Goal: Task Accomplishment & Management: Complete application form

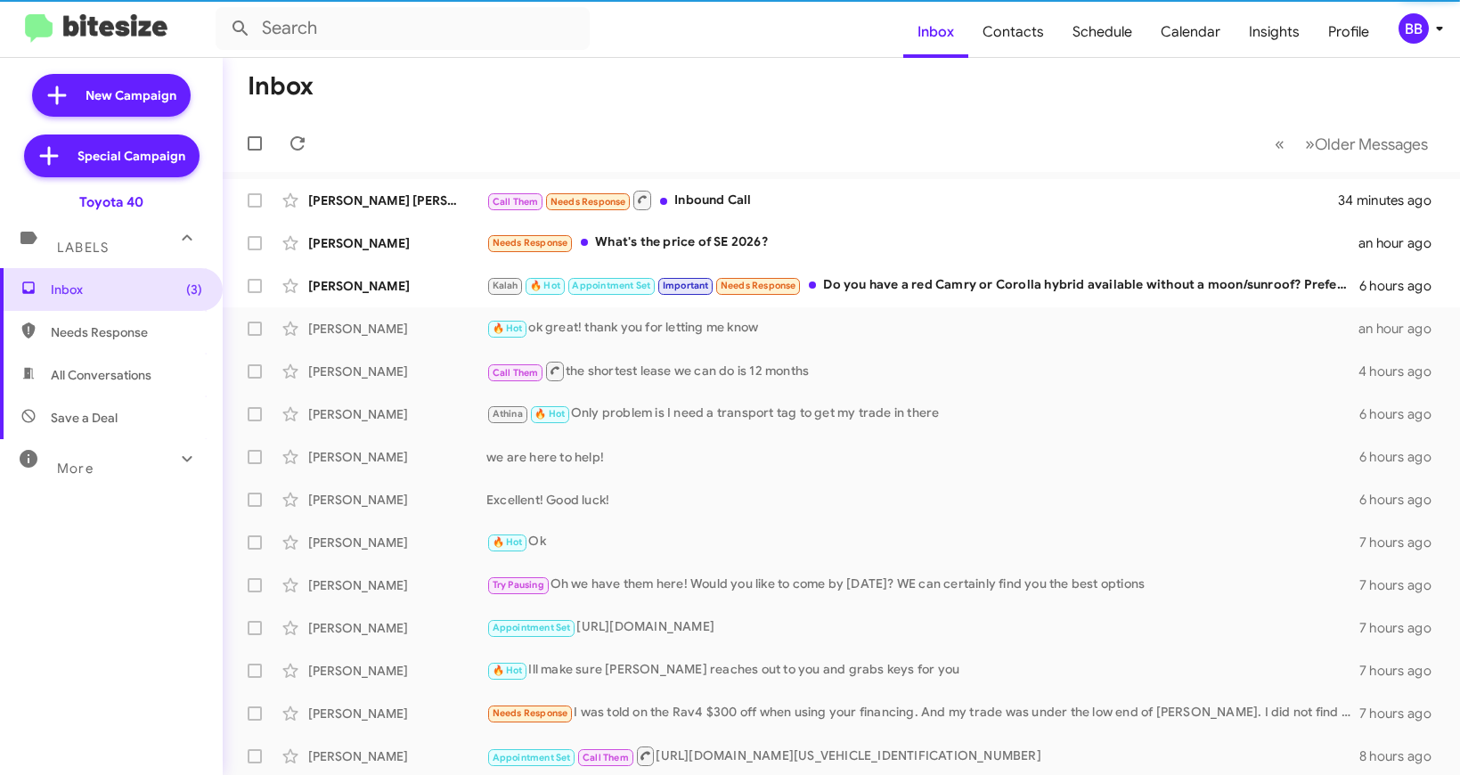
click at [1414, 36] on div "BB" at bounding box center [1414, 28] width 30 height 30
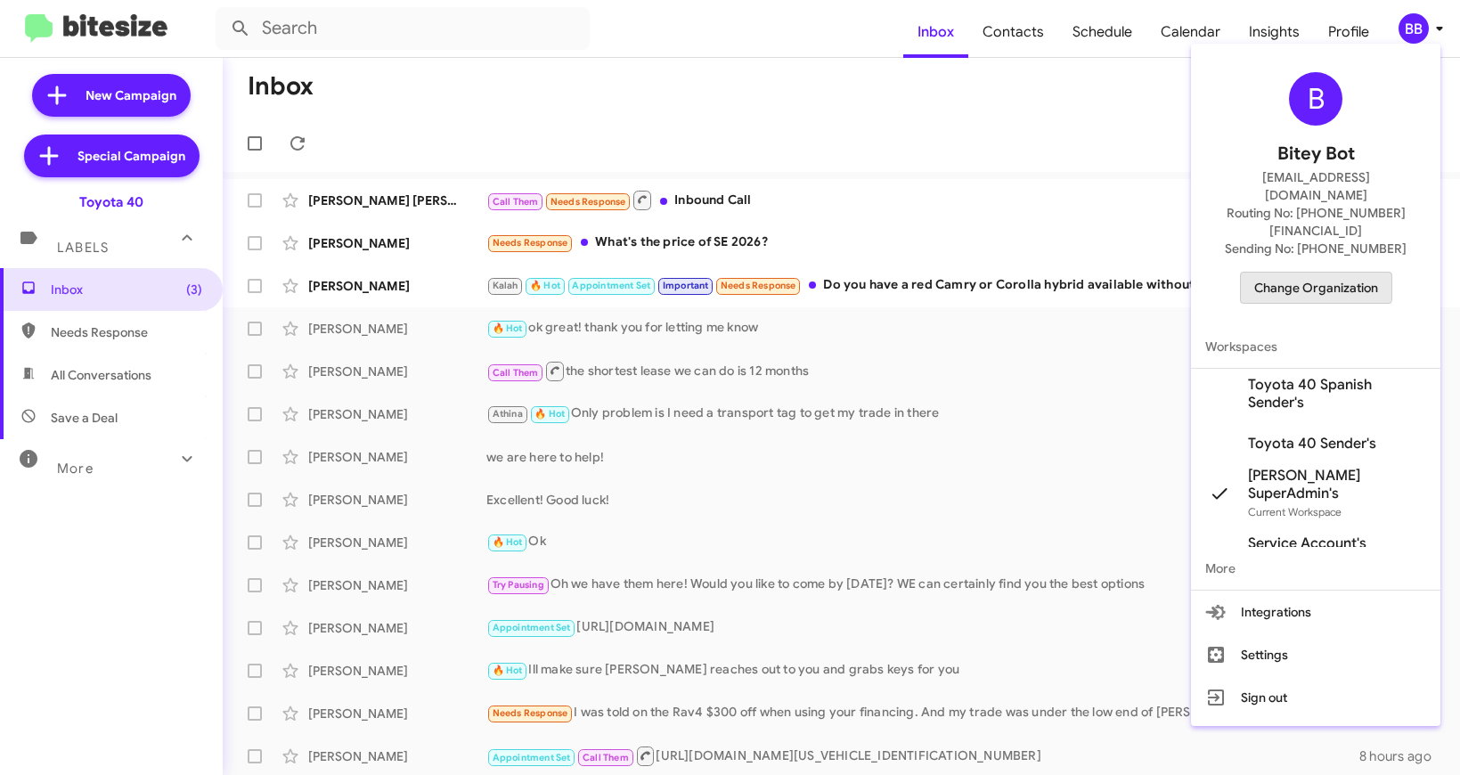
click at [1303, 273] on span "Change Organization" at bounding box center [1316, 288] width 124 height 30
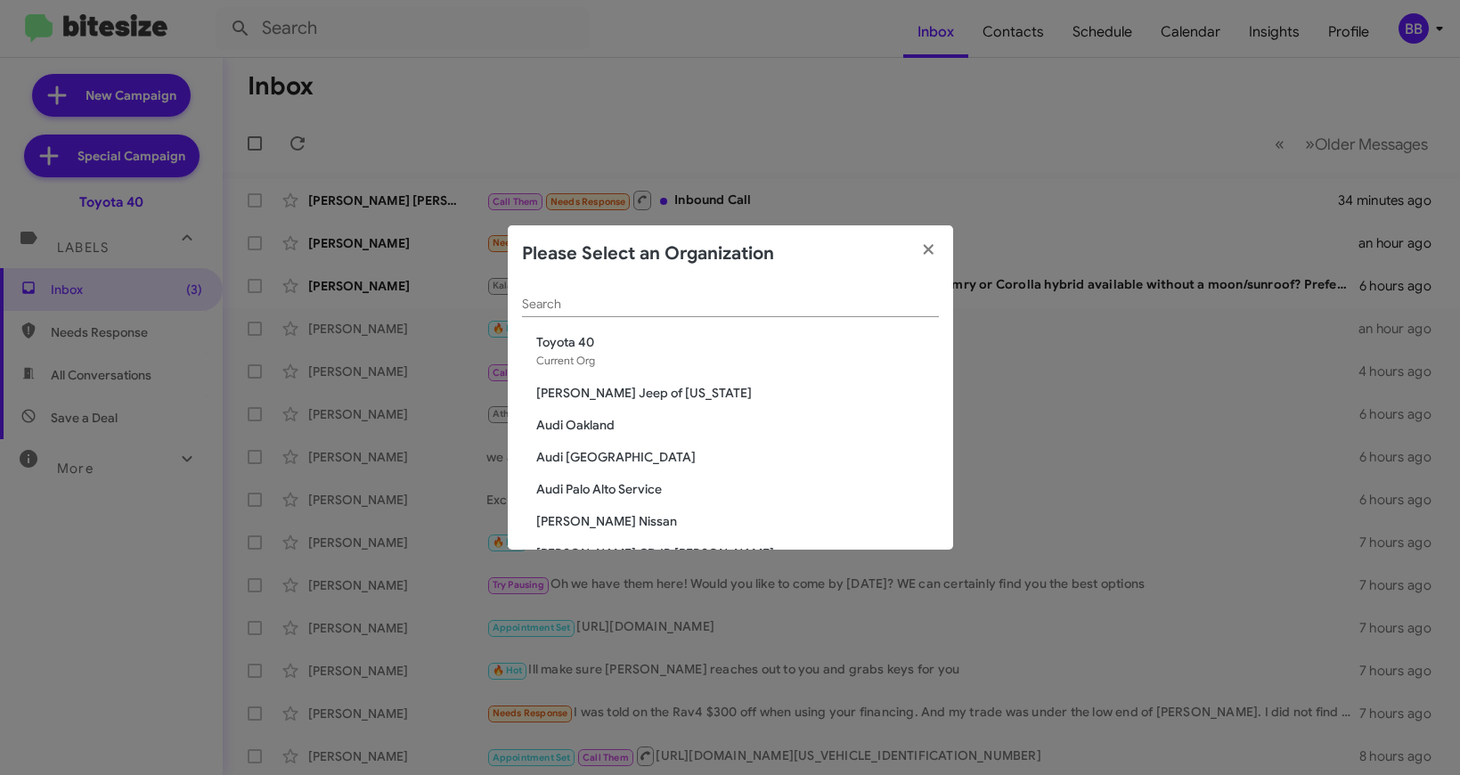
click at [658, 310] on input "Search" at bounding box center [730, 305] width 417 height 14
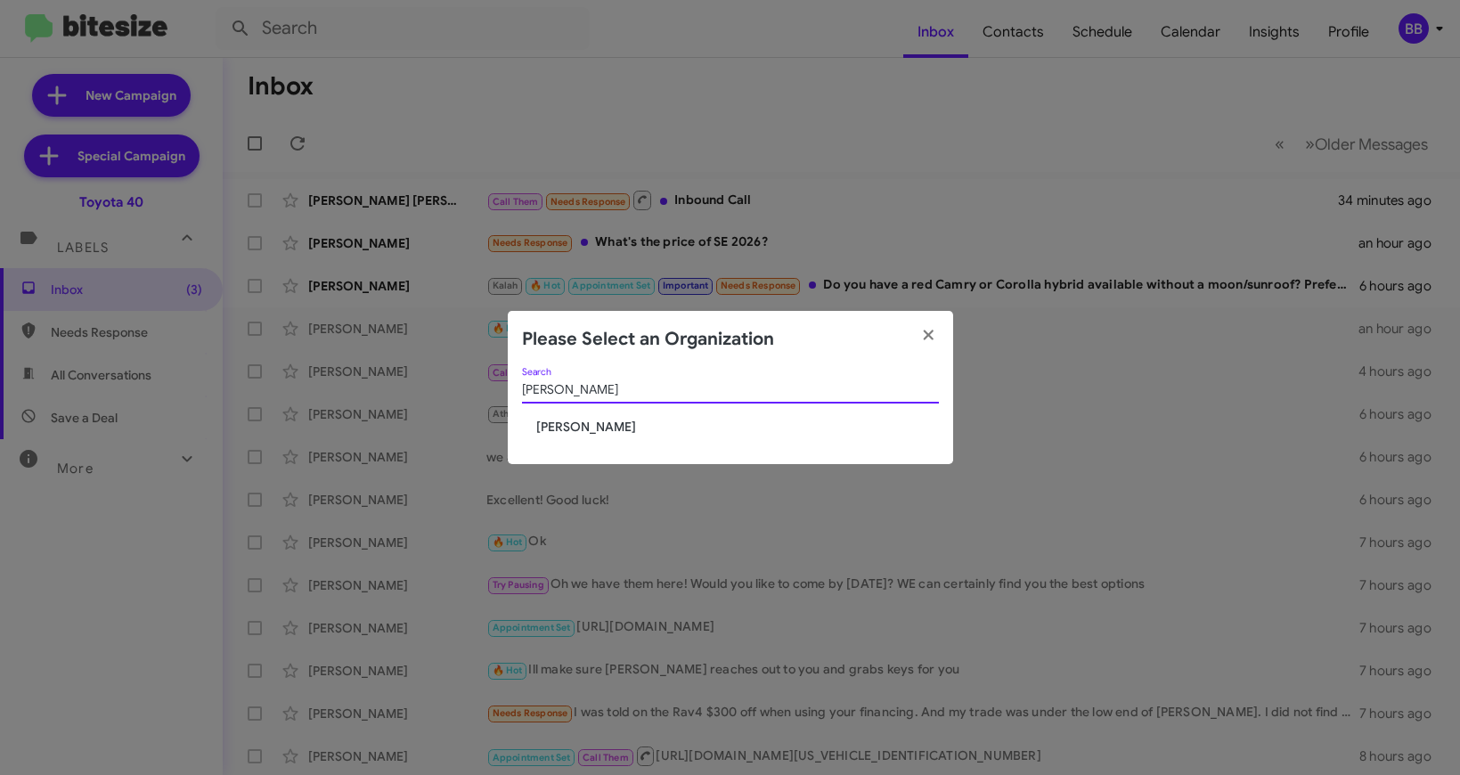
type input "tracy"
click at [561, 431] on span "Tracy Toyota" at bounding box center [737, 427] width 403 height 18
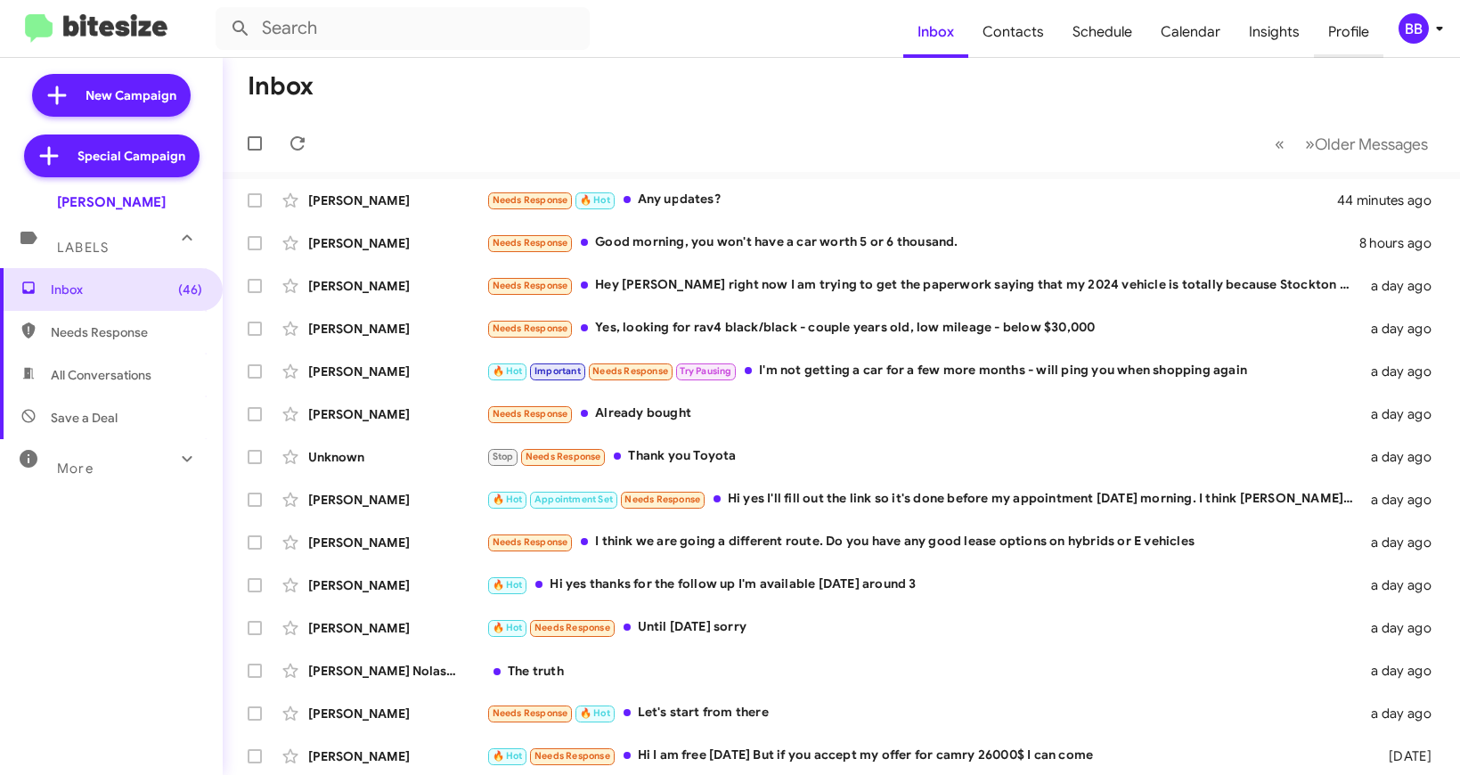
click at [1345, 37] on span "Profile" at bounding box center [1348, 32] width 69 height 52
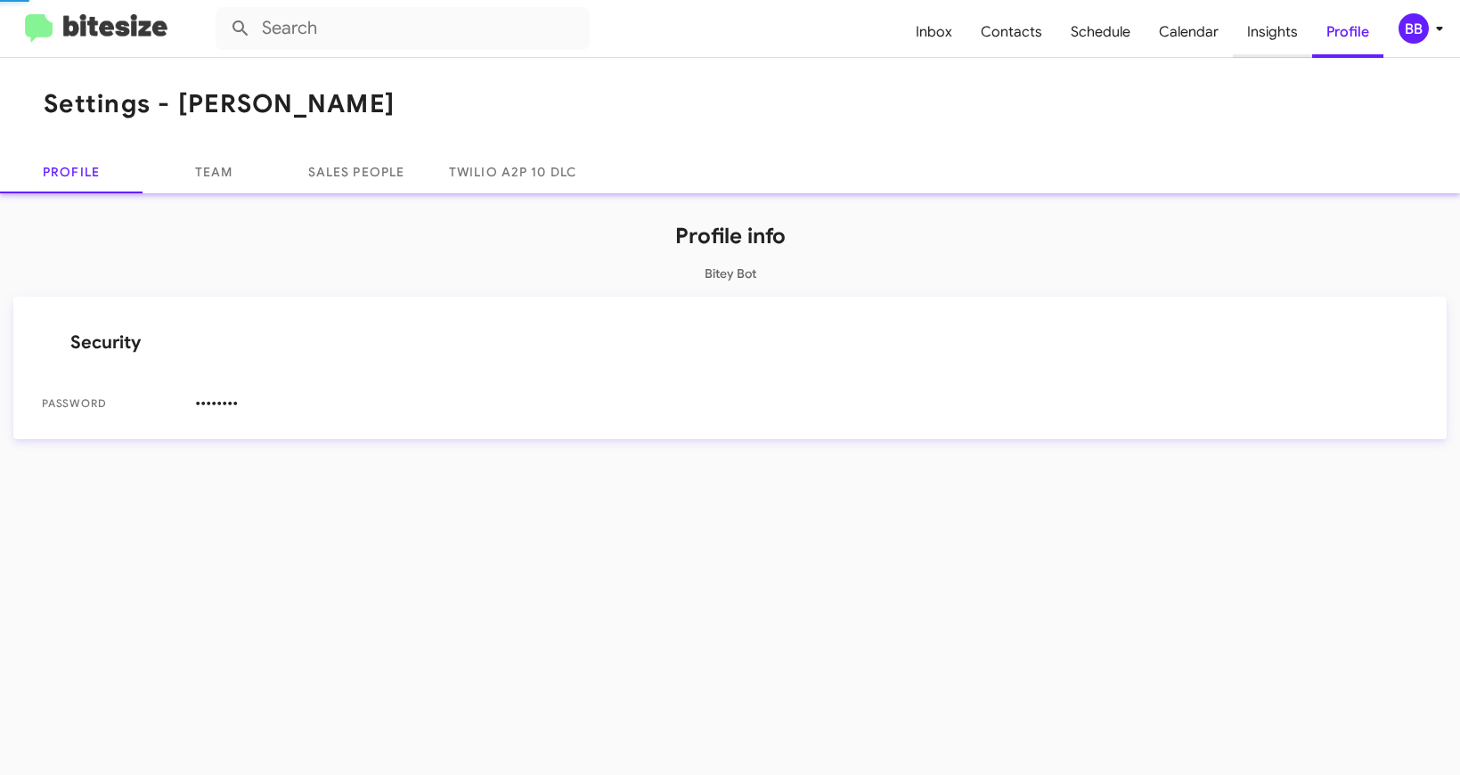
click at [1281, 27] on span "Insights" at bounding box center [1272, 32] width 79 height 52
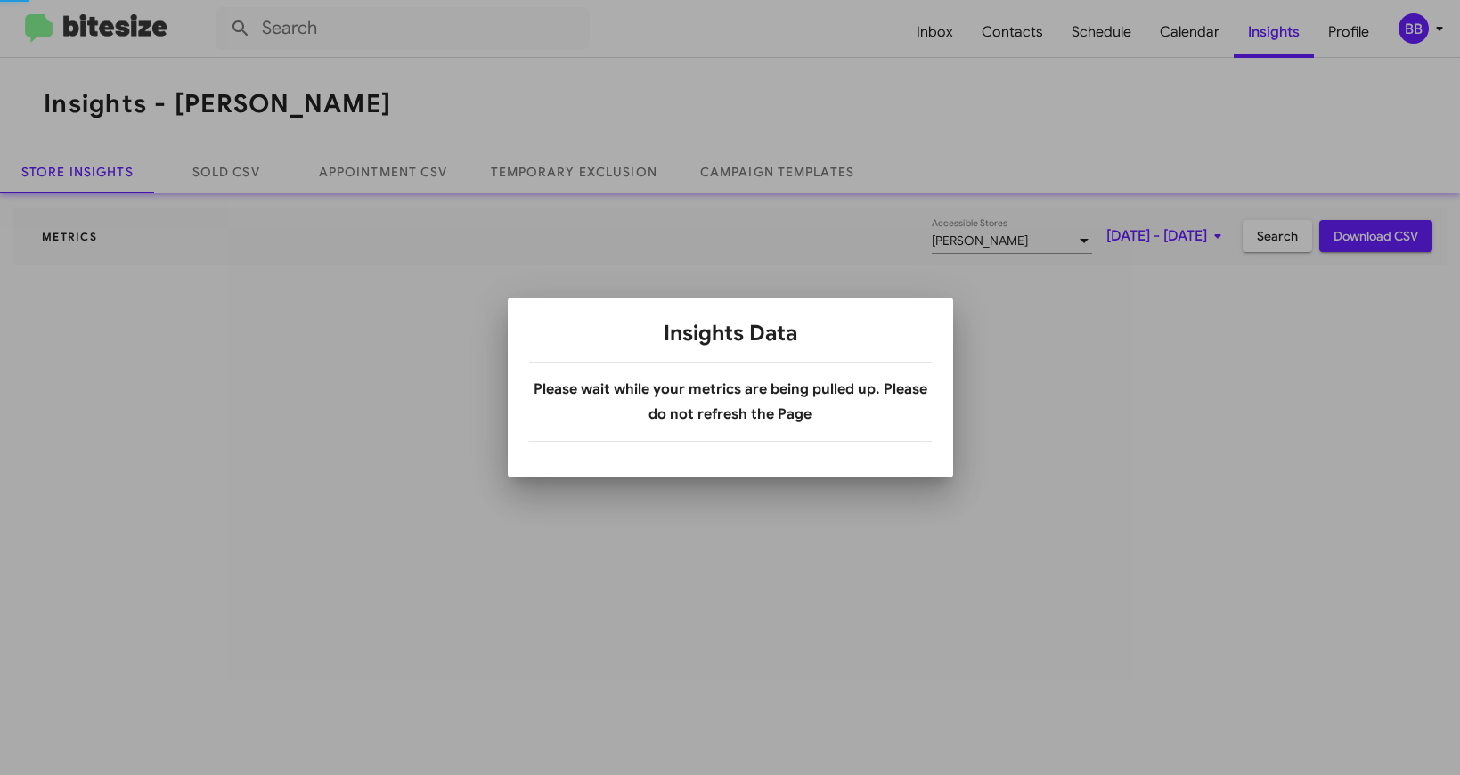
click at [1394, 45] on div at bounding box center [730, 387] width 1460 height 775
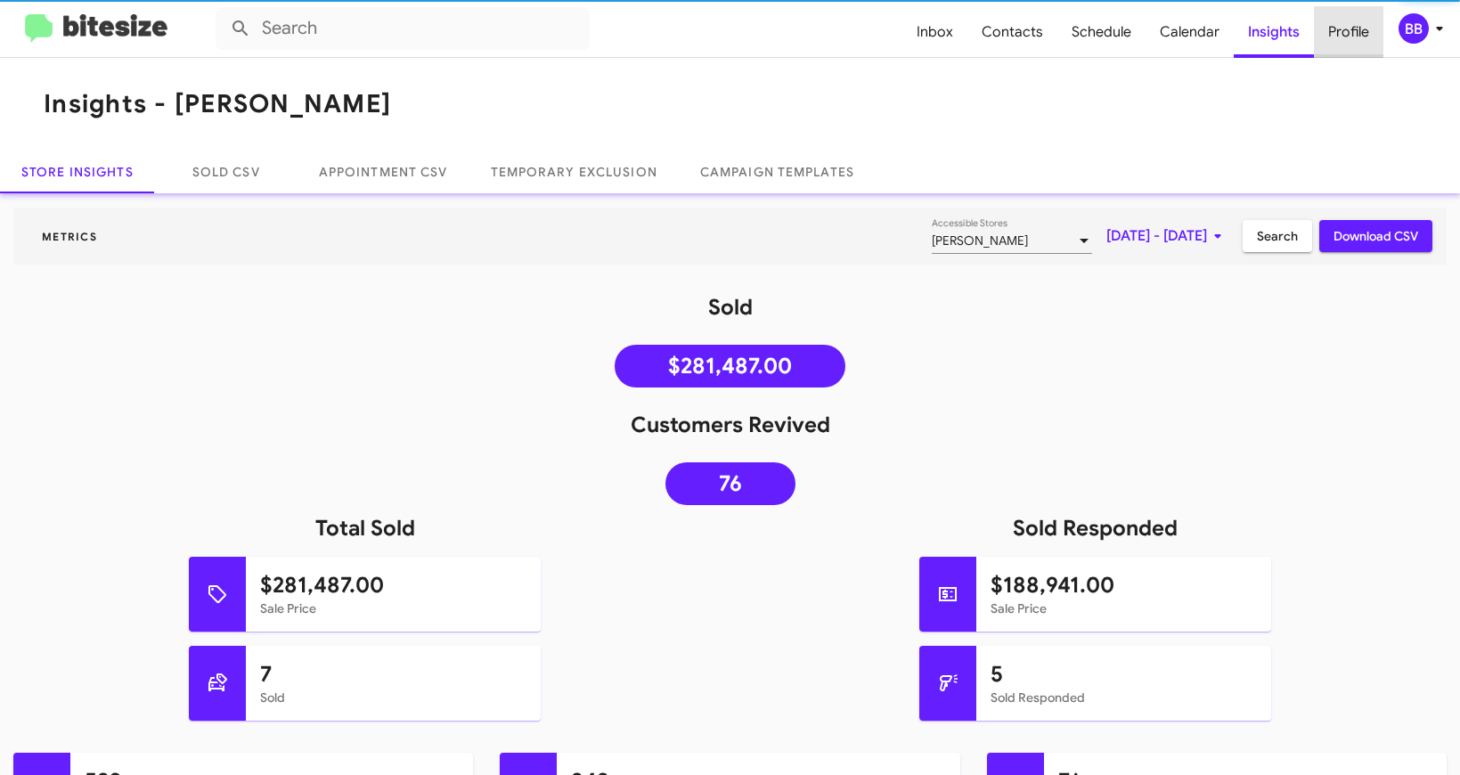
click at [1348, 41] on span "Profile" at bounding box center [1348, 32] width 69 height 52
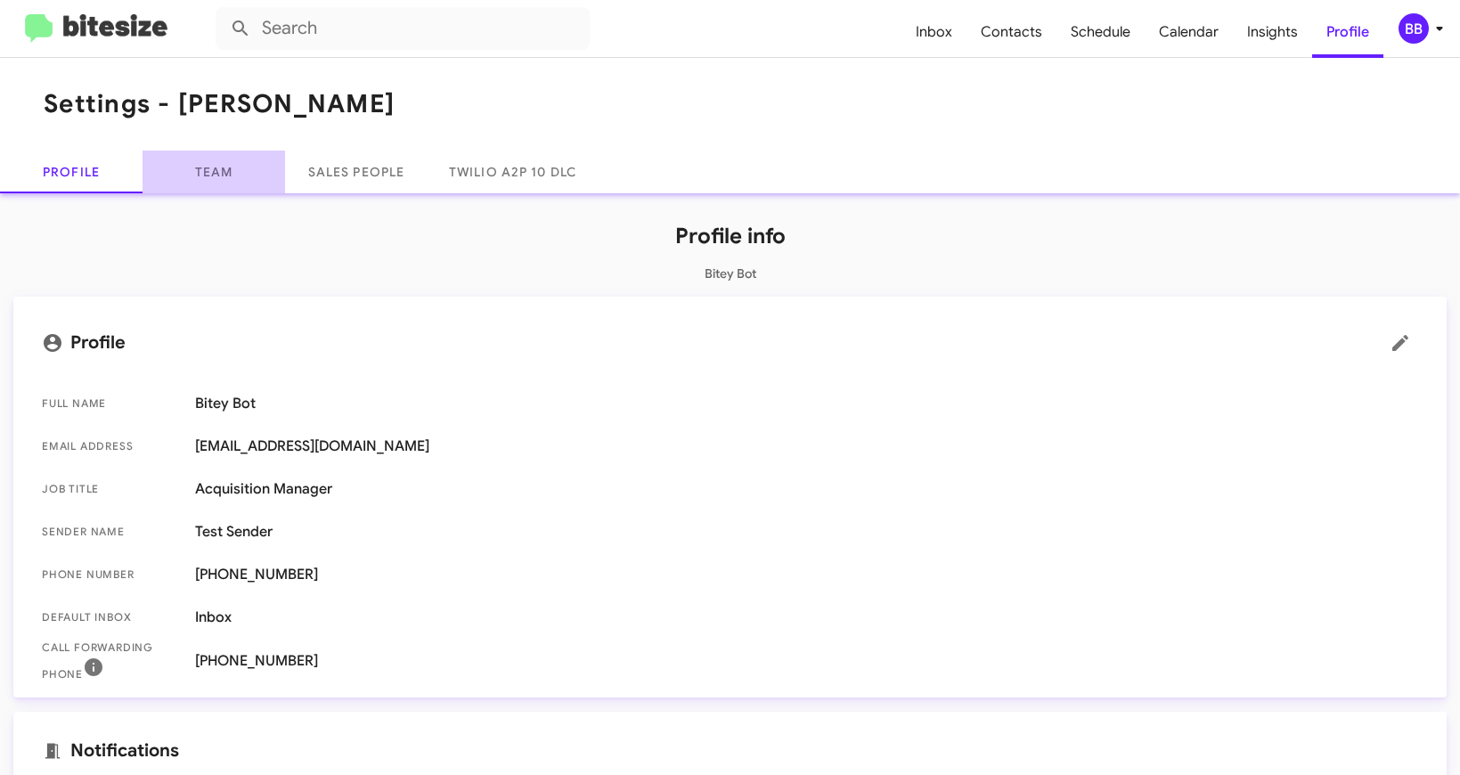
click at [241, 172] on link "Team" at bounding box center [214, 172] width 143 height 43
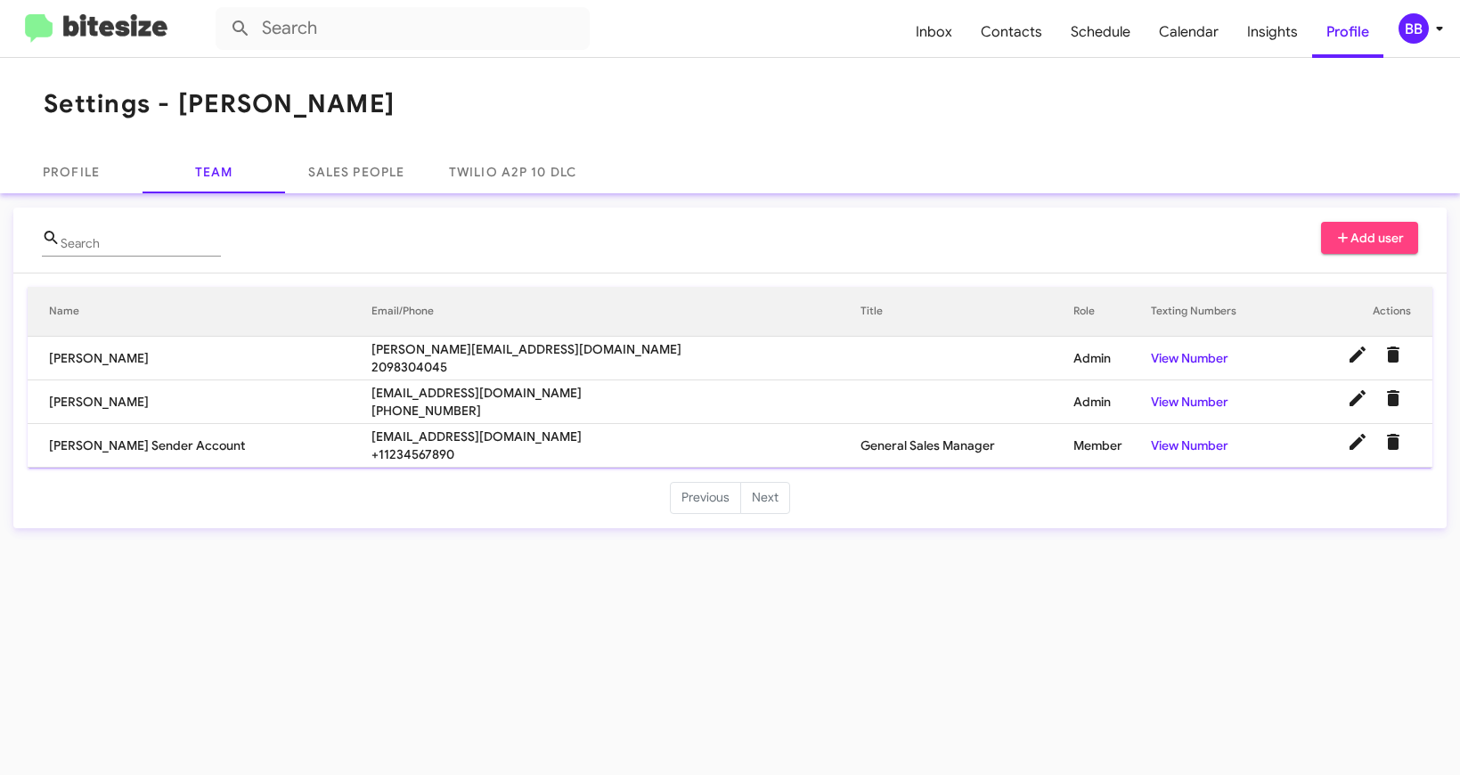
click at [1357, 237] on span "Add user" at bounding box center [1370, 238] width 69 height 32
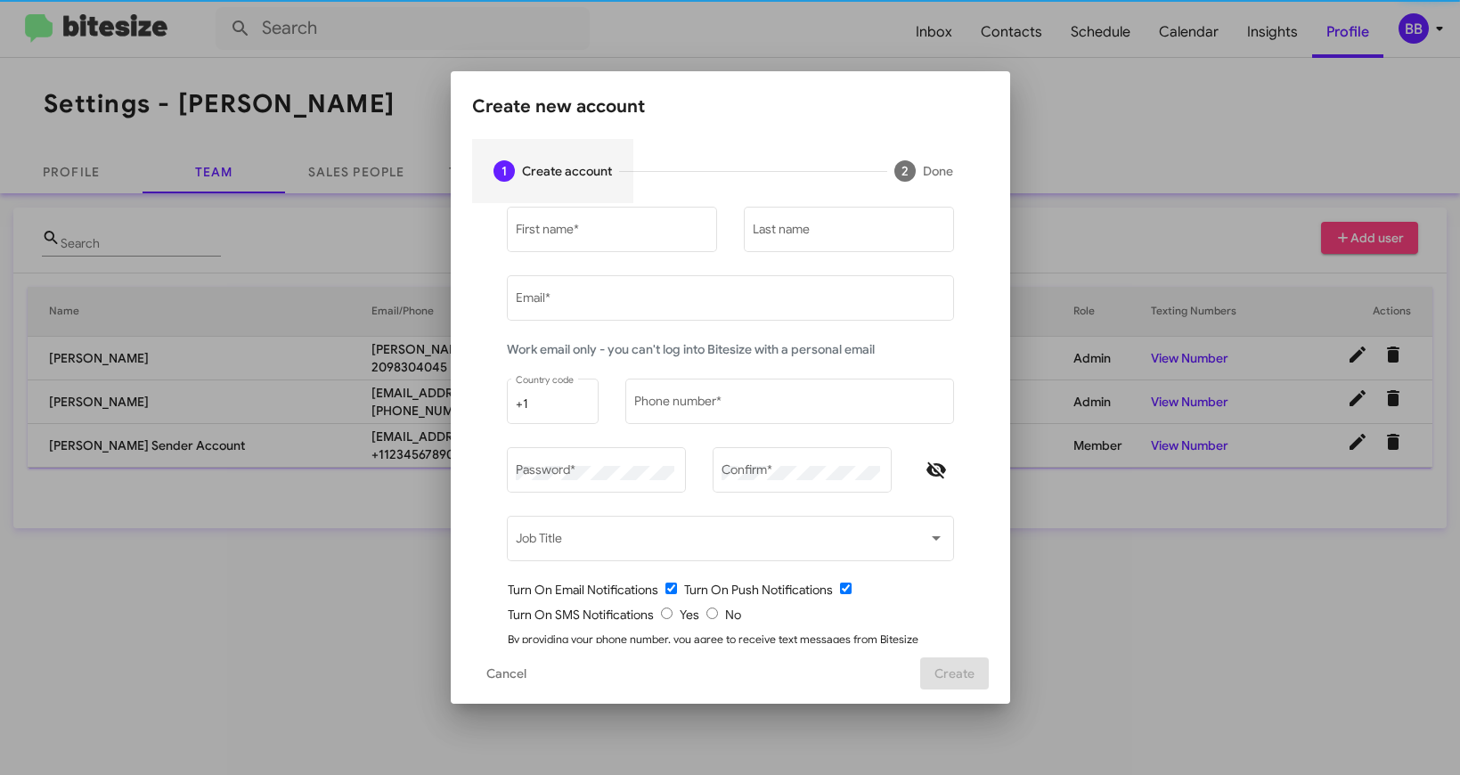
type input "jess+1@bitesize.co"
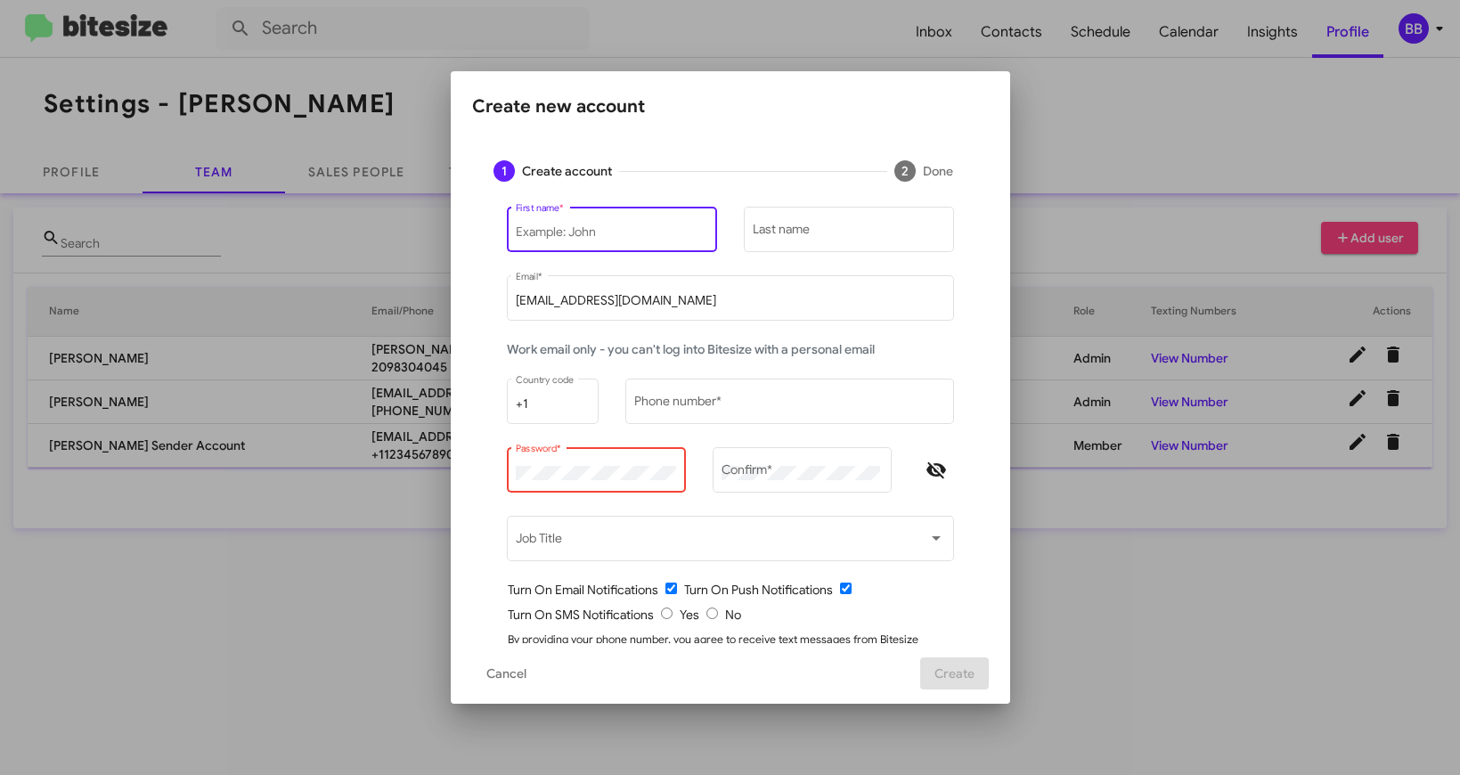
click at [611, 235] on input "First name *" at bounding box center [612, 232] width 192 height 14
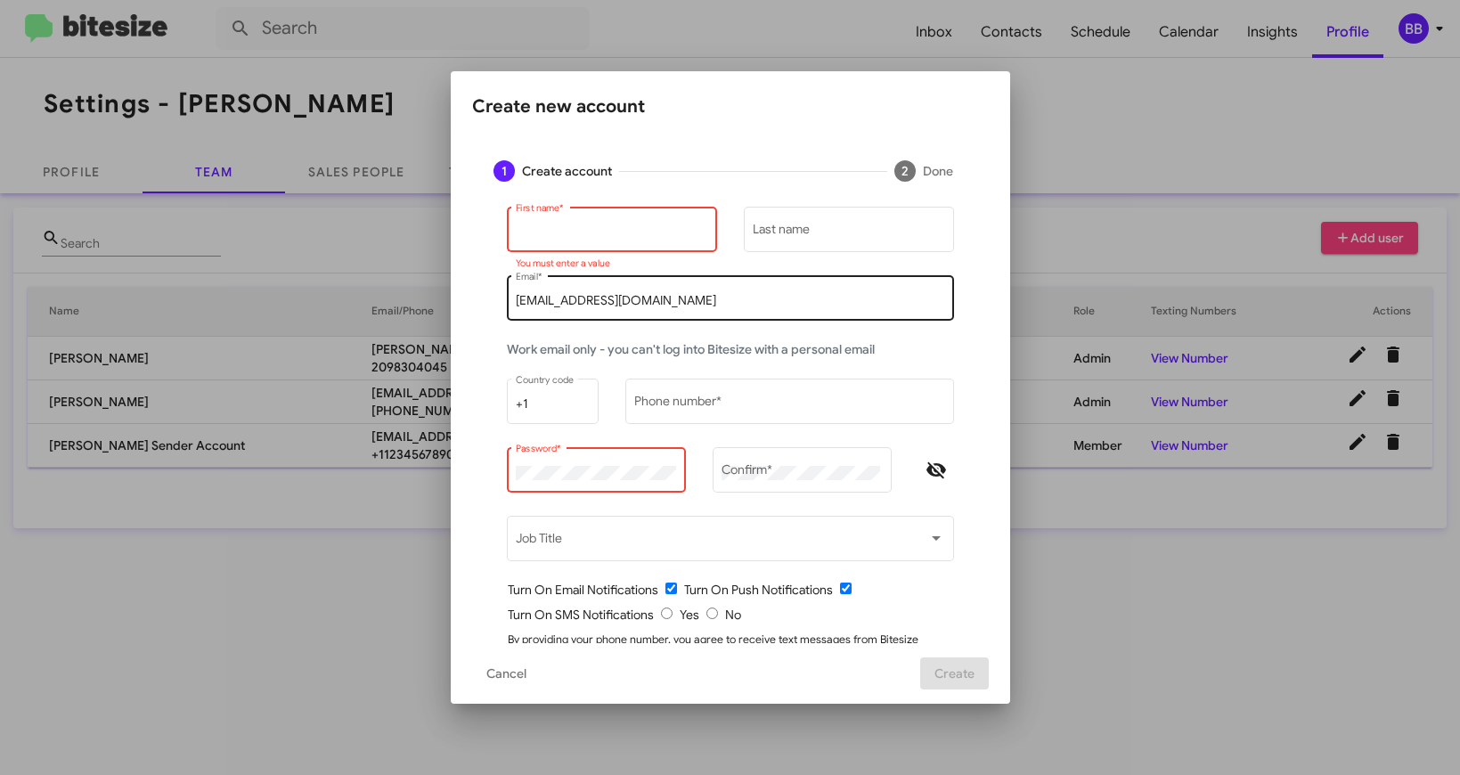
paste input "[PERSON_NAME]"
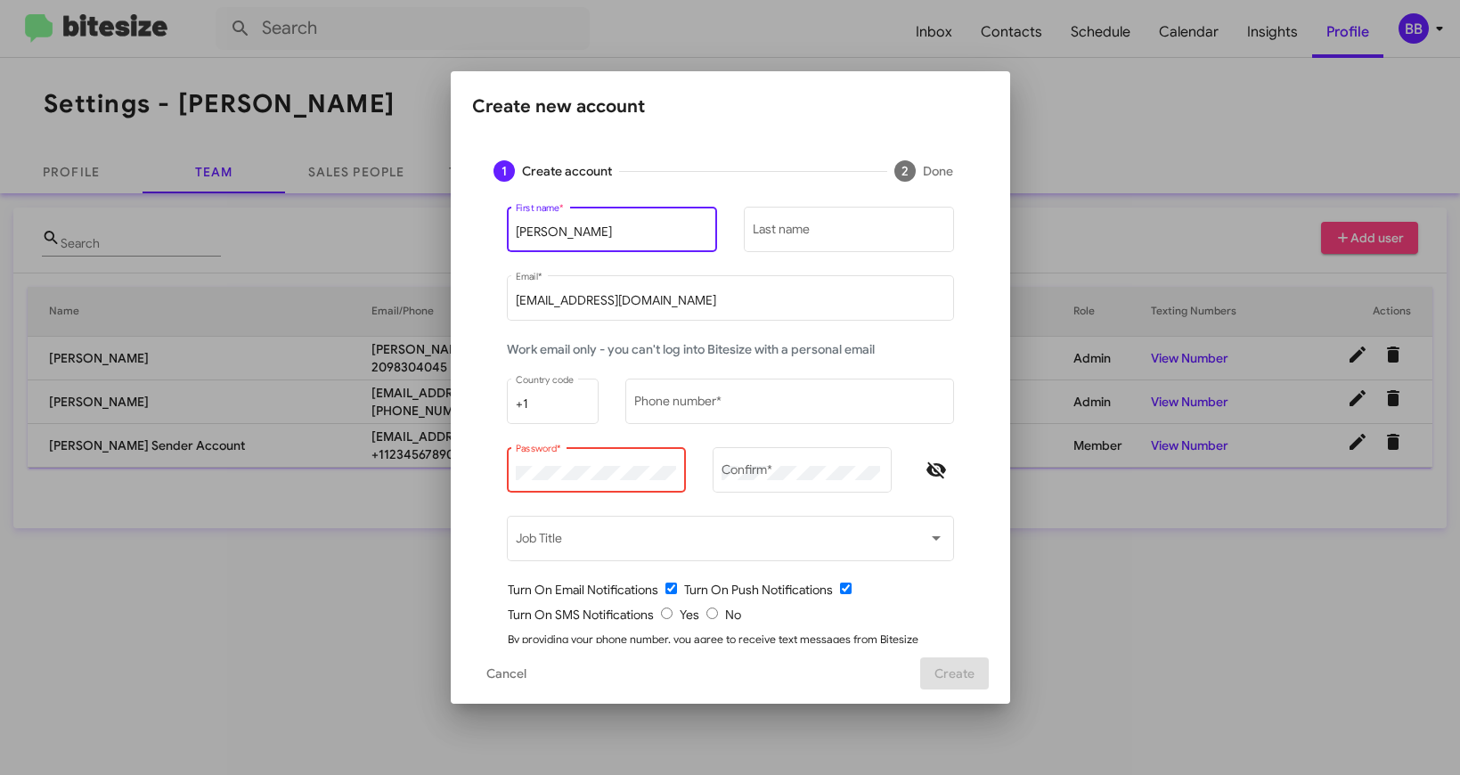
drag, startPoint x: 563, startPoint y: 233, endPoint x: 684, endPoint y: 239, distance: 121.3
click at [684, 239] on input "[PERSON_NAME]" at bounding box center [612, 232] width 192 height 14
type input "Carmen"
click at [772, 238] on input "Last name" at bounding box center [849, 232] width 192 height 14
paste input "Maldonado"
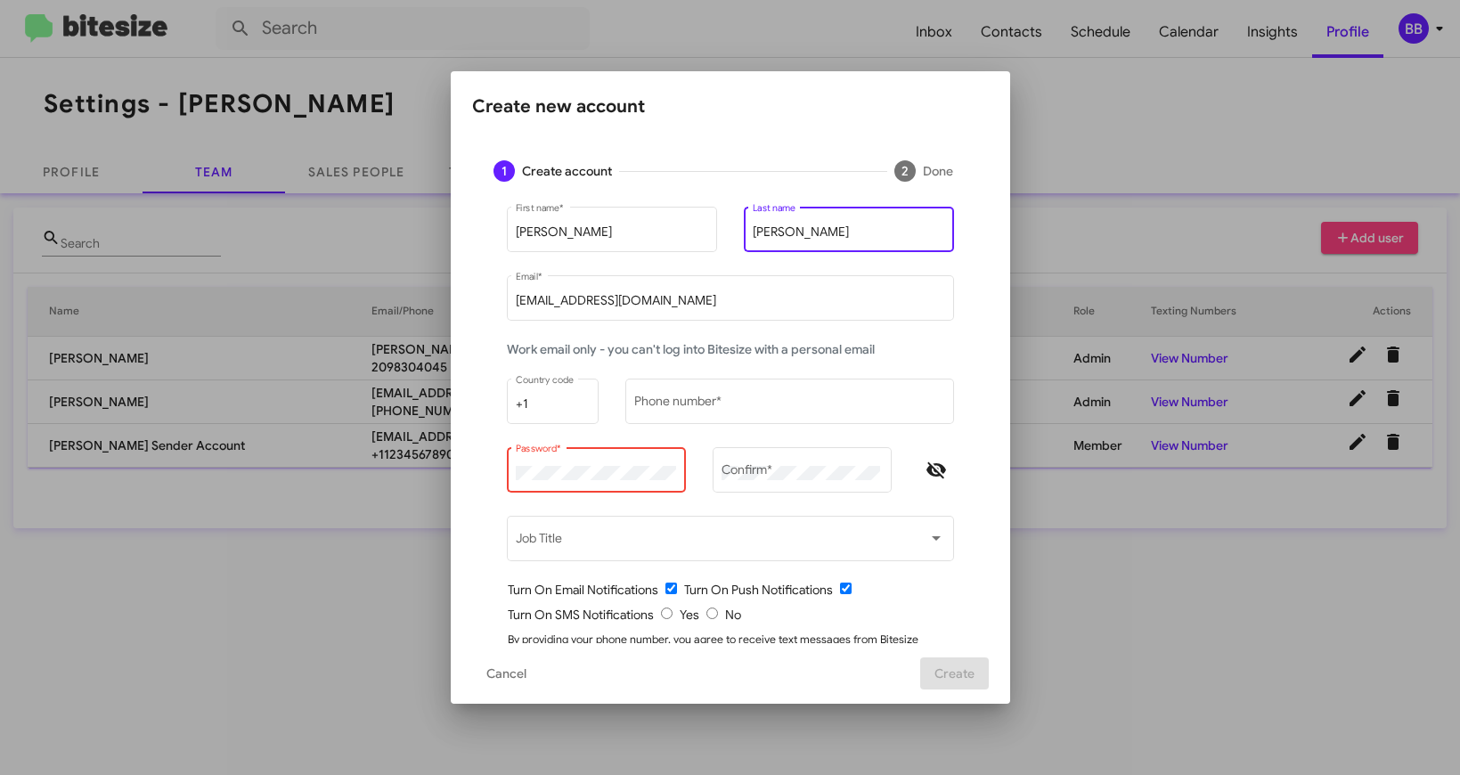
type input "Maldonado"
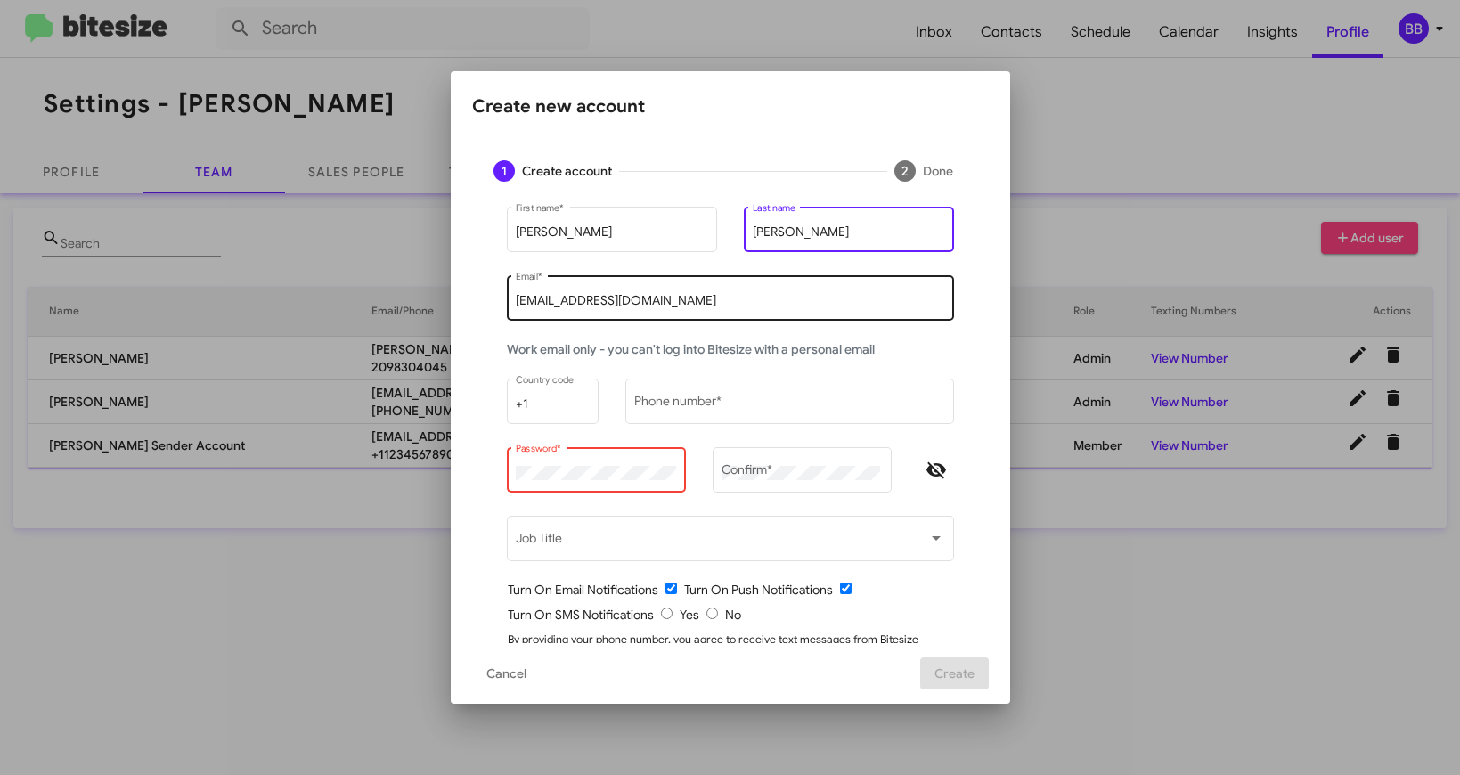
click at [570, 298] on input "jess+1@bitesize.co" at bounding box center [730, 301] width 429 height 14
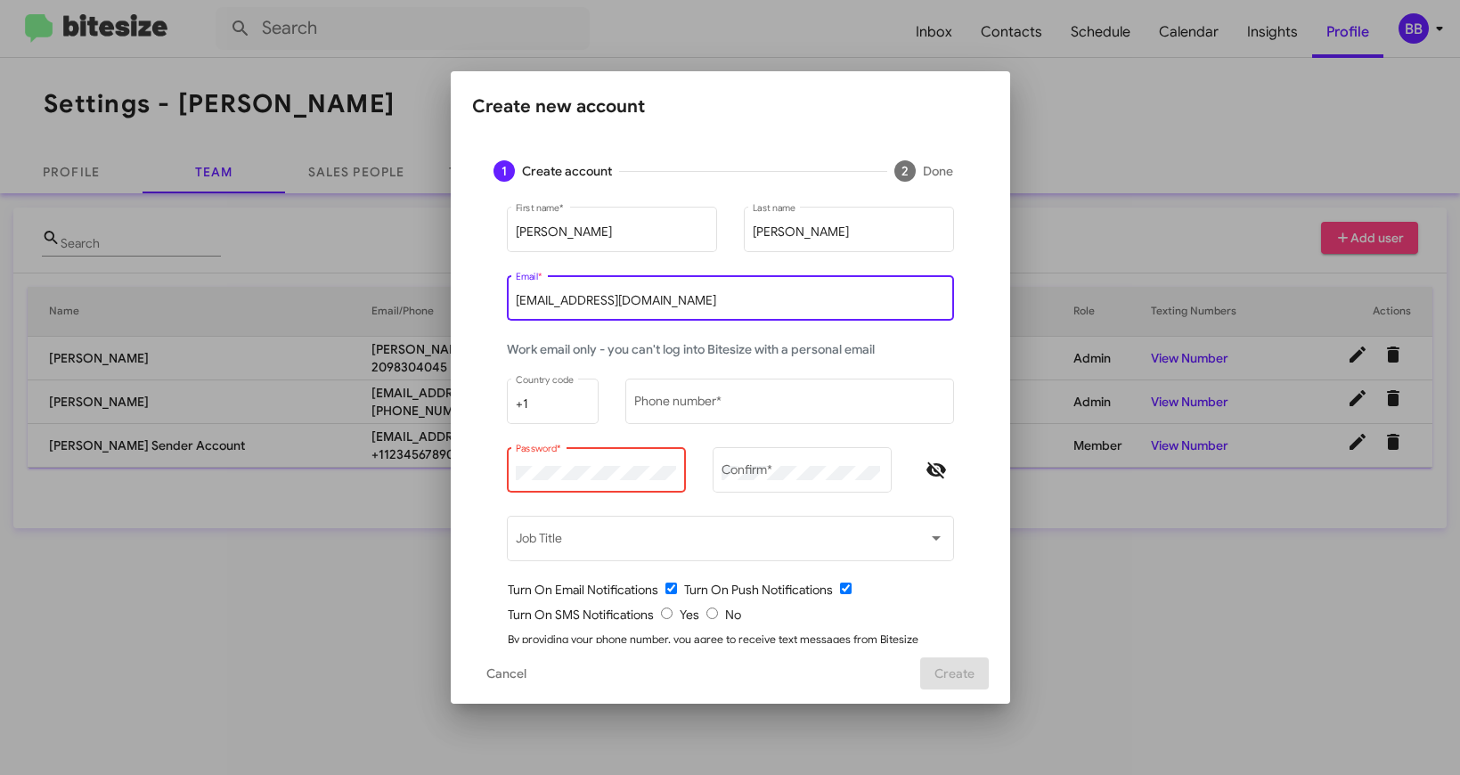
click at [570, 298] on input "jess+1@bitesize.co" at bounding box center [730, 301] width 429 height 14
paste input "cmaldonado@tracytoyota.com"
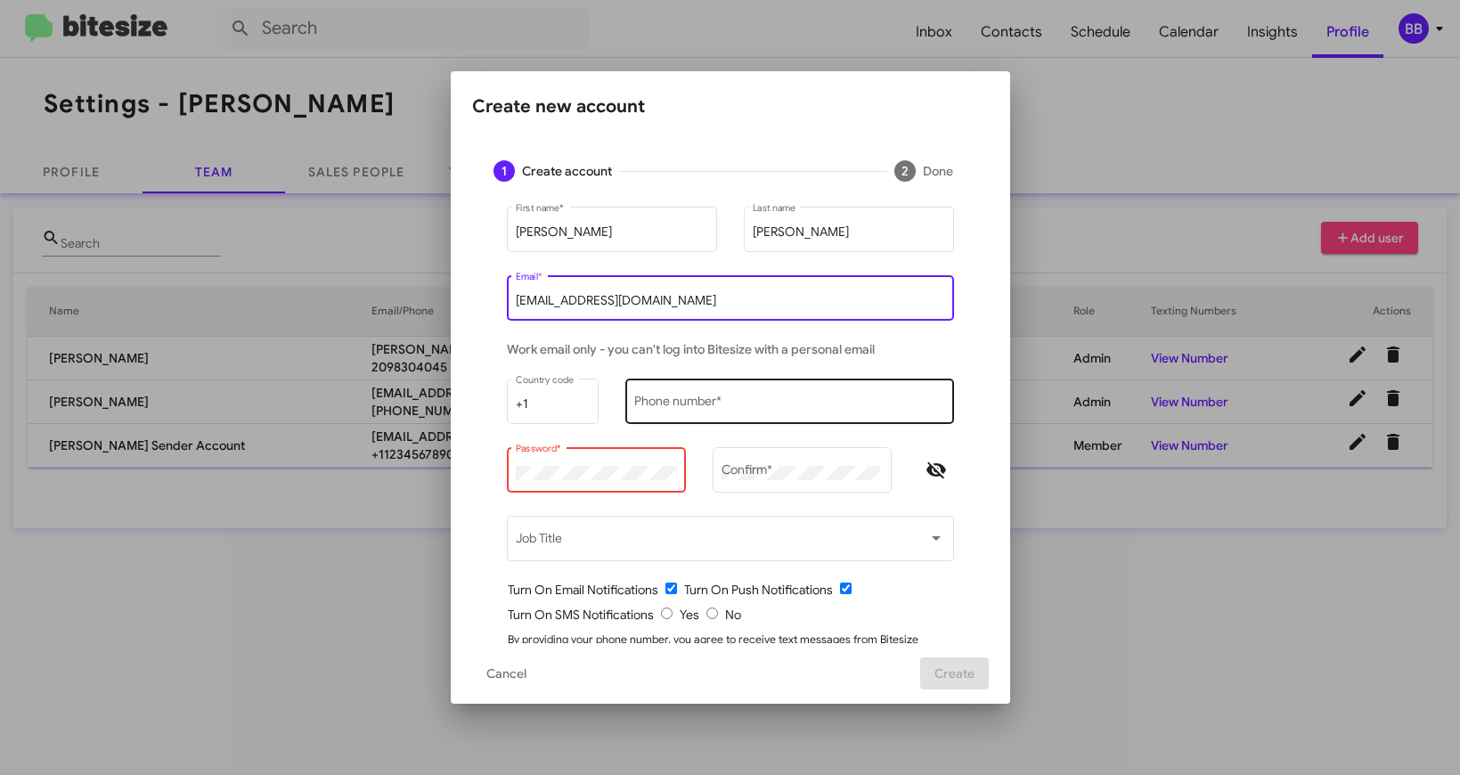
type input "cmaldonado@tracytoyota.com"
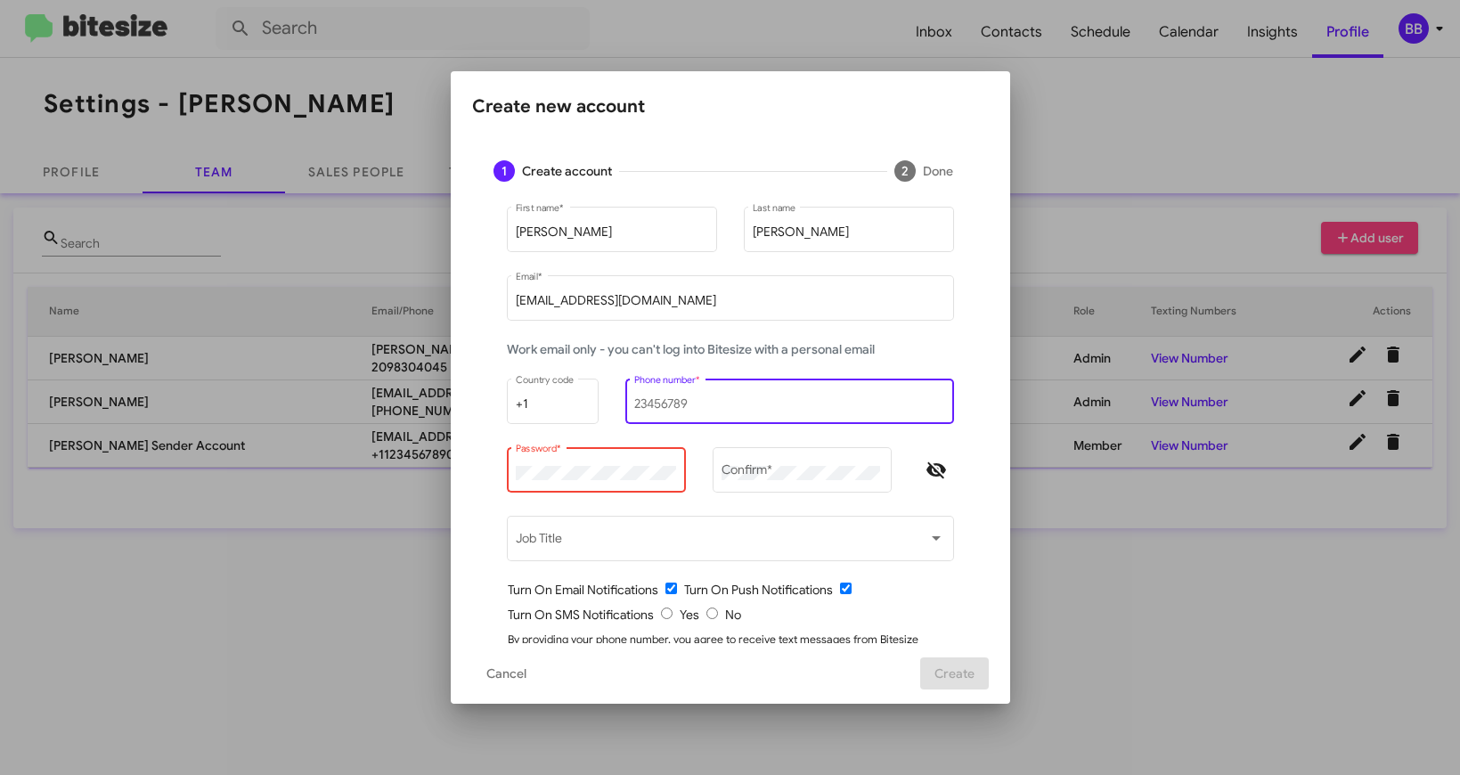
click at [666, 412] on input "Phone number *" at bounding box center [789, 404] width 310 height 14
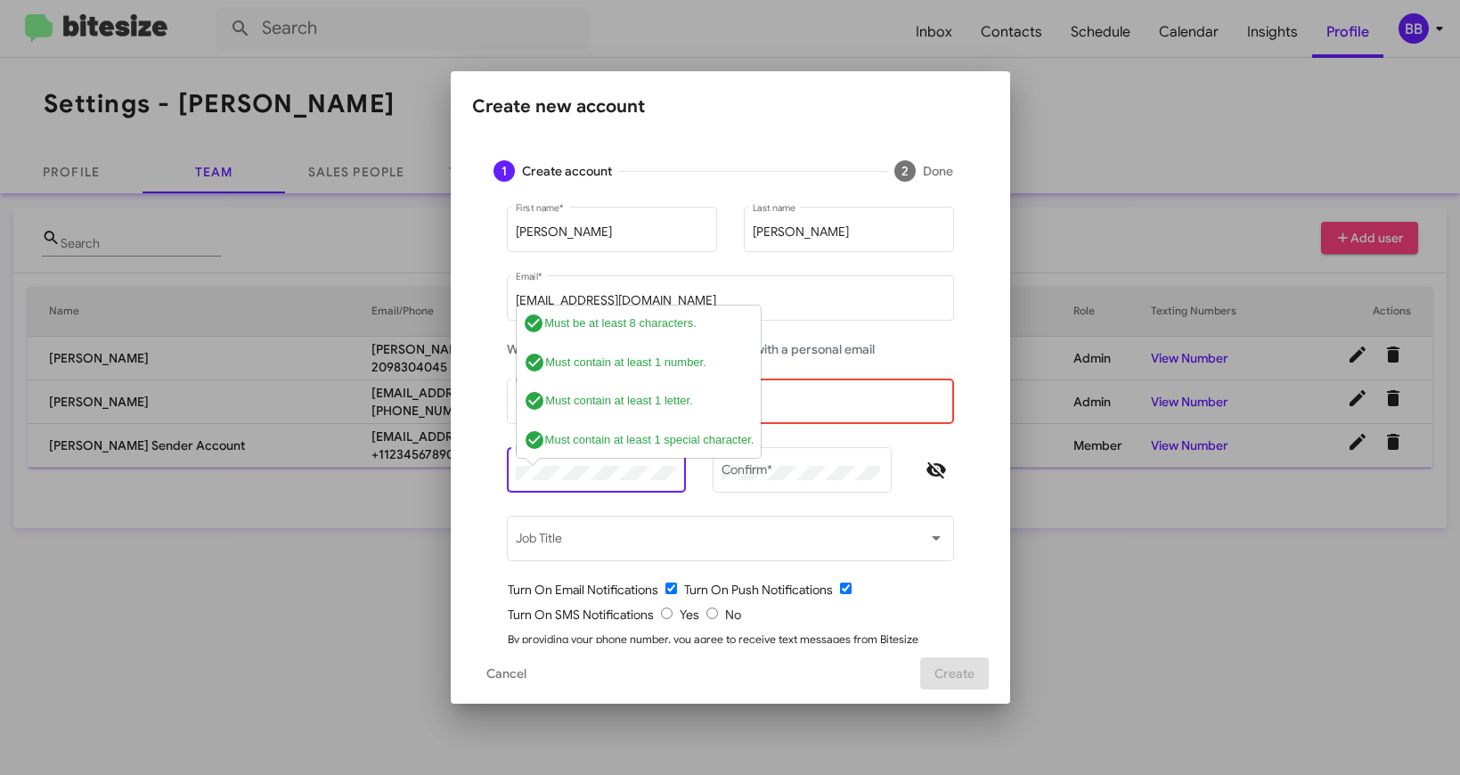
click at [625, 507] on div "Password * check_circle Must be at least 8 characters. check_circle Must contai…" at bounding box center [596, 478] width 179 height 62
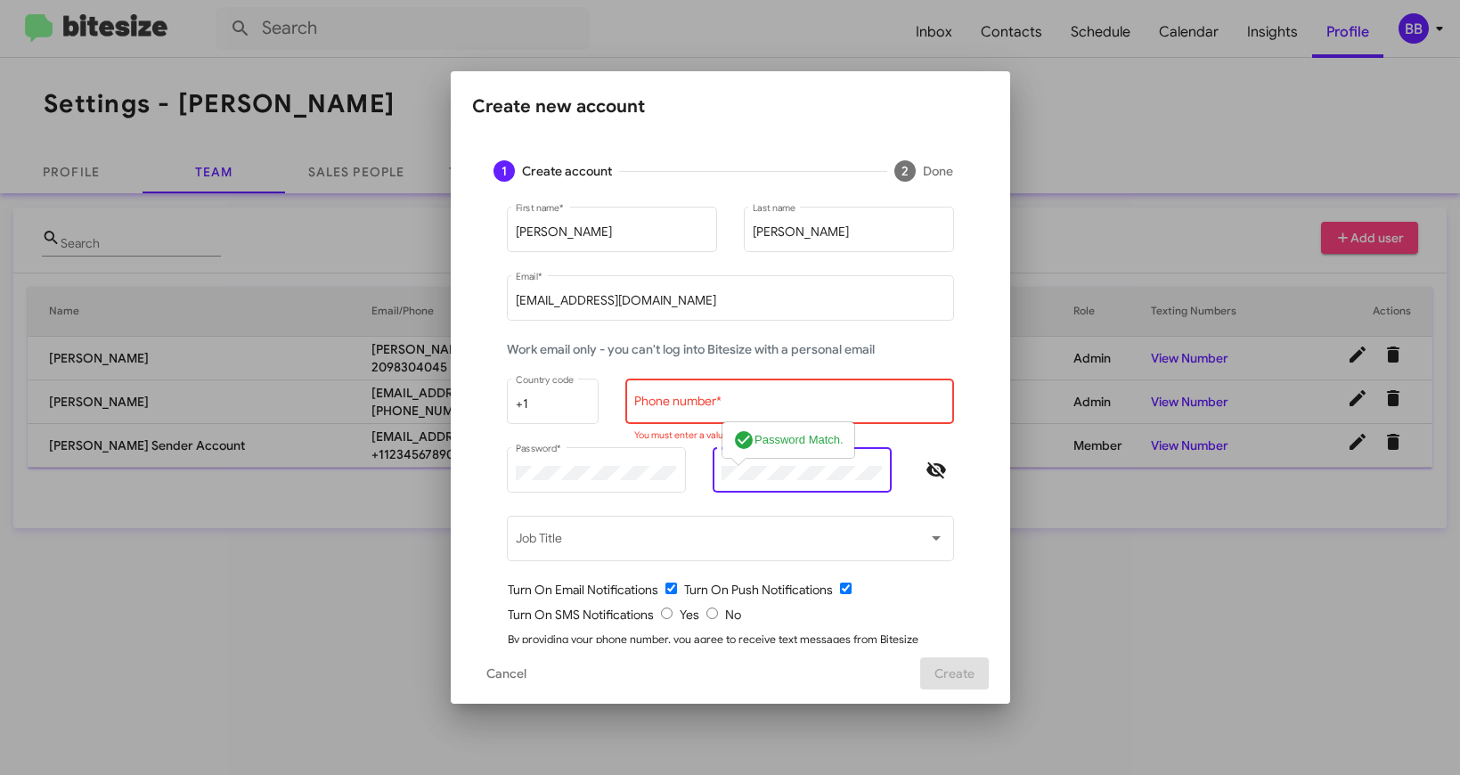
click at [704, 395] on div "Phone number *" at bounding box center [789, 399] width 310 height 49
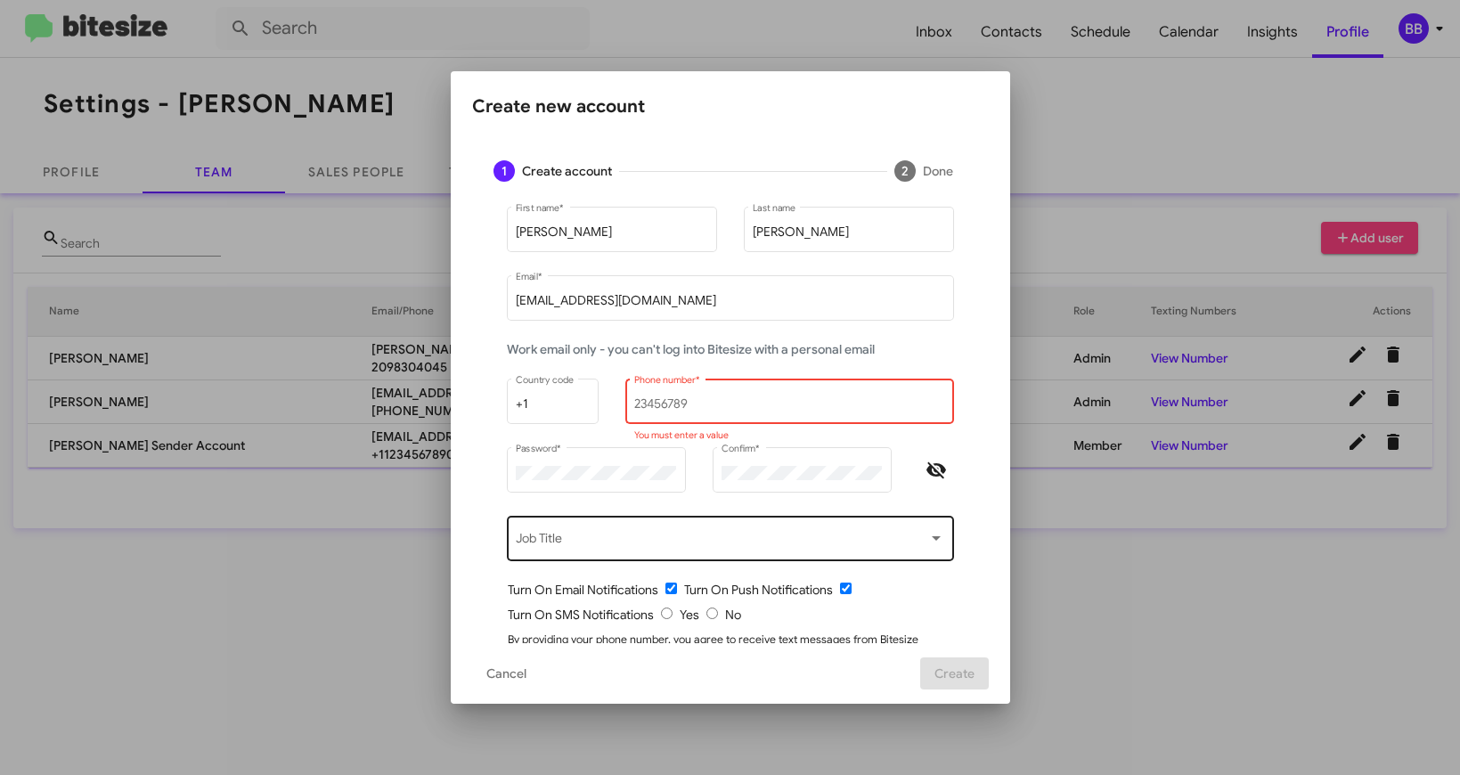
click at [633, 549] on span at bounding box center [722, 542] width 413 height 14
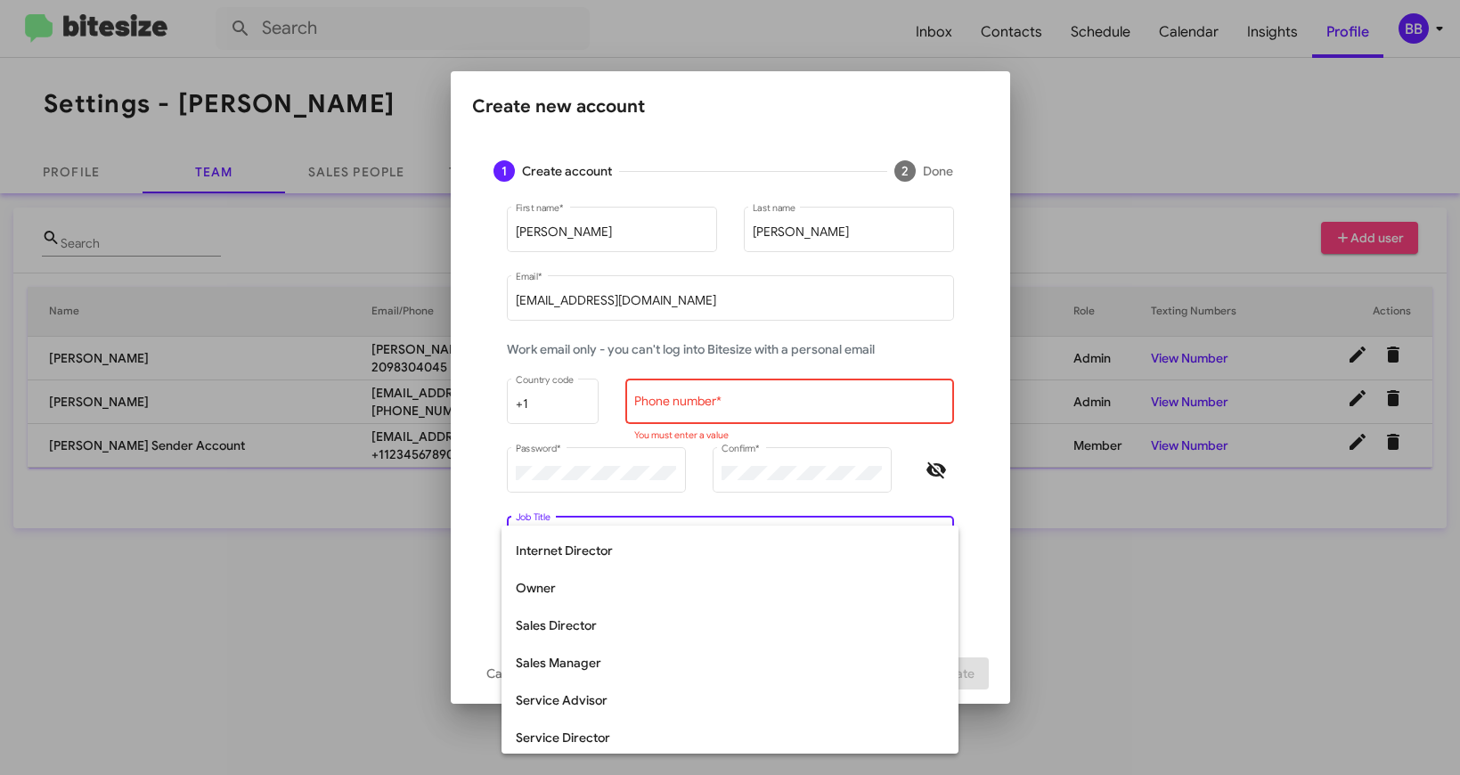
scroll to position [331, 0]
click at [592, 665] on span "Sales Manager" at bounding box center [730, 661] width 429 height 37
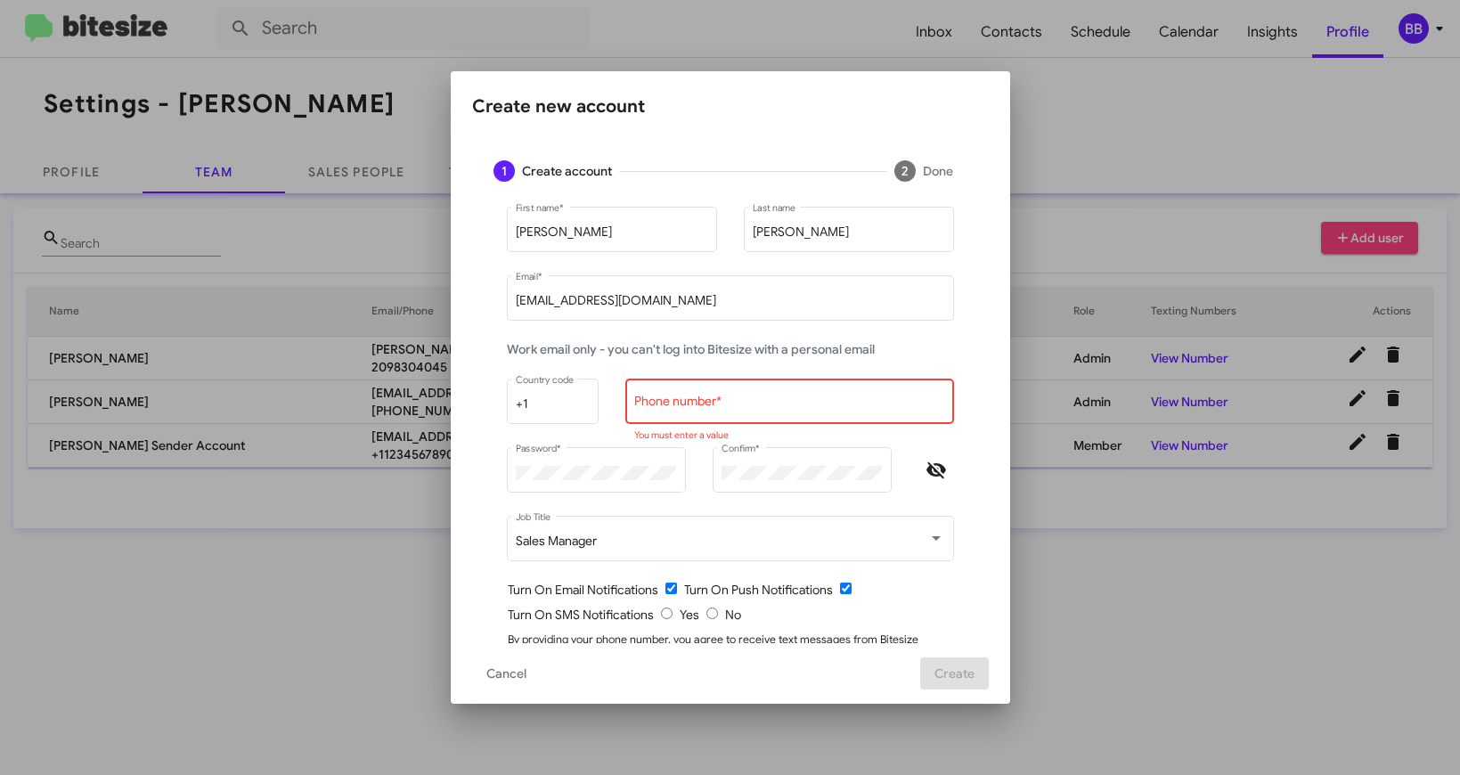
click at [643, 509] on div "Password *" at bounding box center [596, 478] width 179 height 62
click at [722, 412] on input "Phone number *" at bounding box center [789, 404] width 310 height 14
paste input "cmaldonado@trac"
click at [661, 425] on div "cmaldonado@trac Phone number * Maximum of 10 digits allowed. No dashes or Paren…" at bounding box center [789, 410] width 329 height 62
click at [653, 404] on input "cmaldonado@trac" at bounding box center [789, 404] width 310 height 14
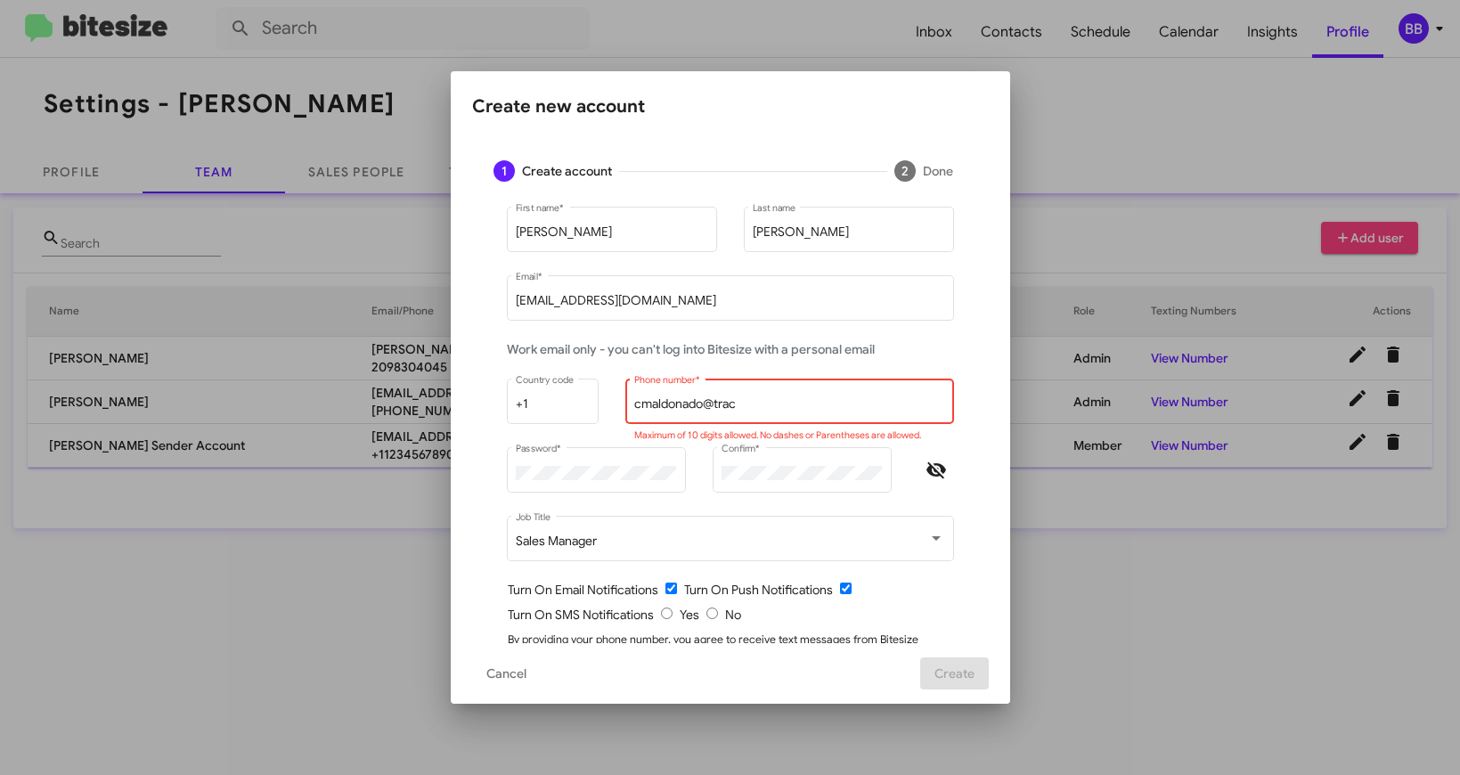
click at [653, 404] on input "cmaldonado@trac" at bounding box center [789, 404] width 310 height 14
paste input "209-834-1111"
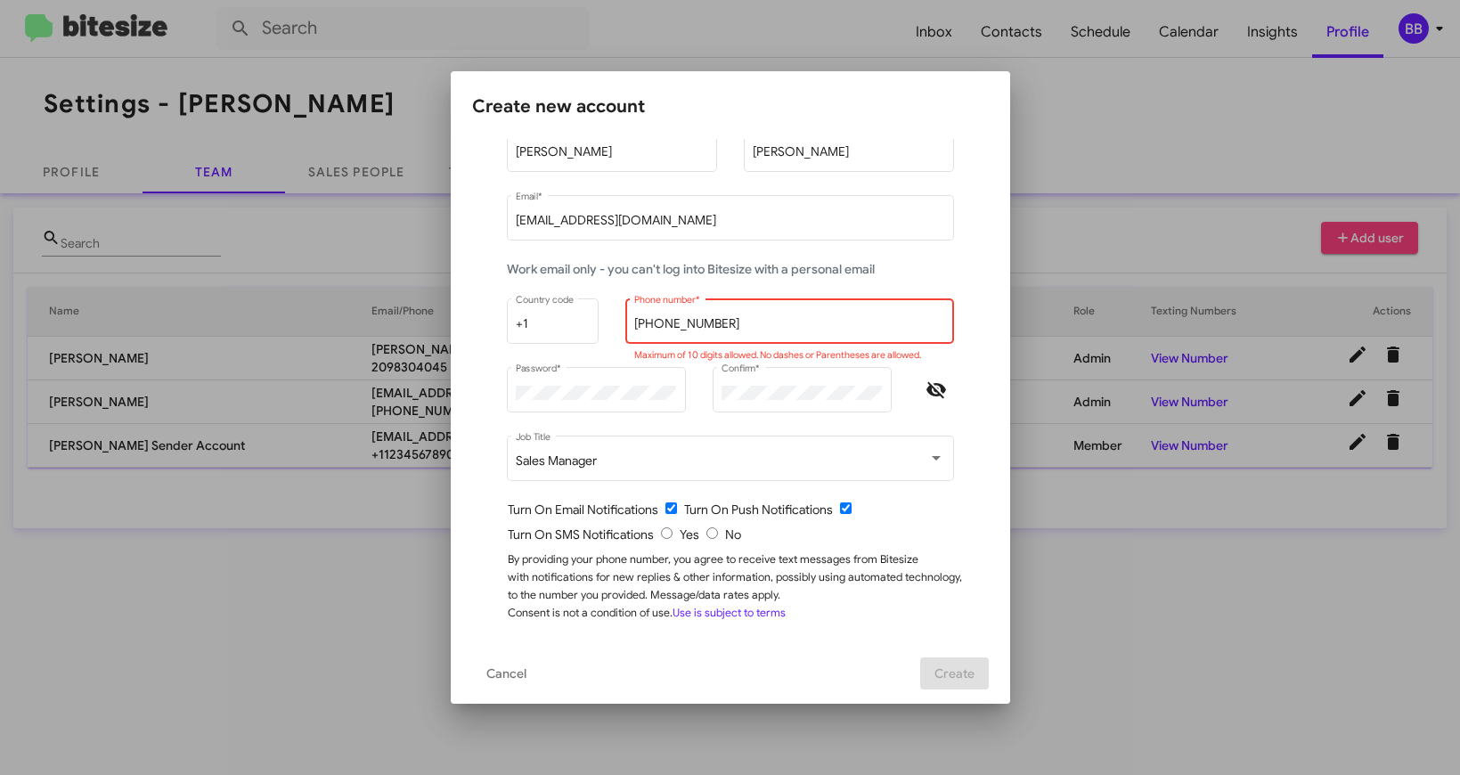
scroll to position [0, 0]
click at [923, 622] on div "Carmen First name * Maldonado Last name cmaldonado@tracytoyota.com Email * Work…" at bounding box center [730, 383] width 517 height 520
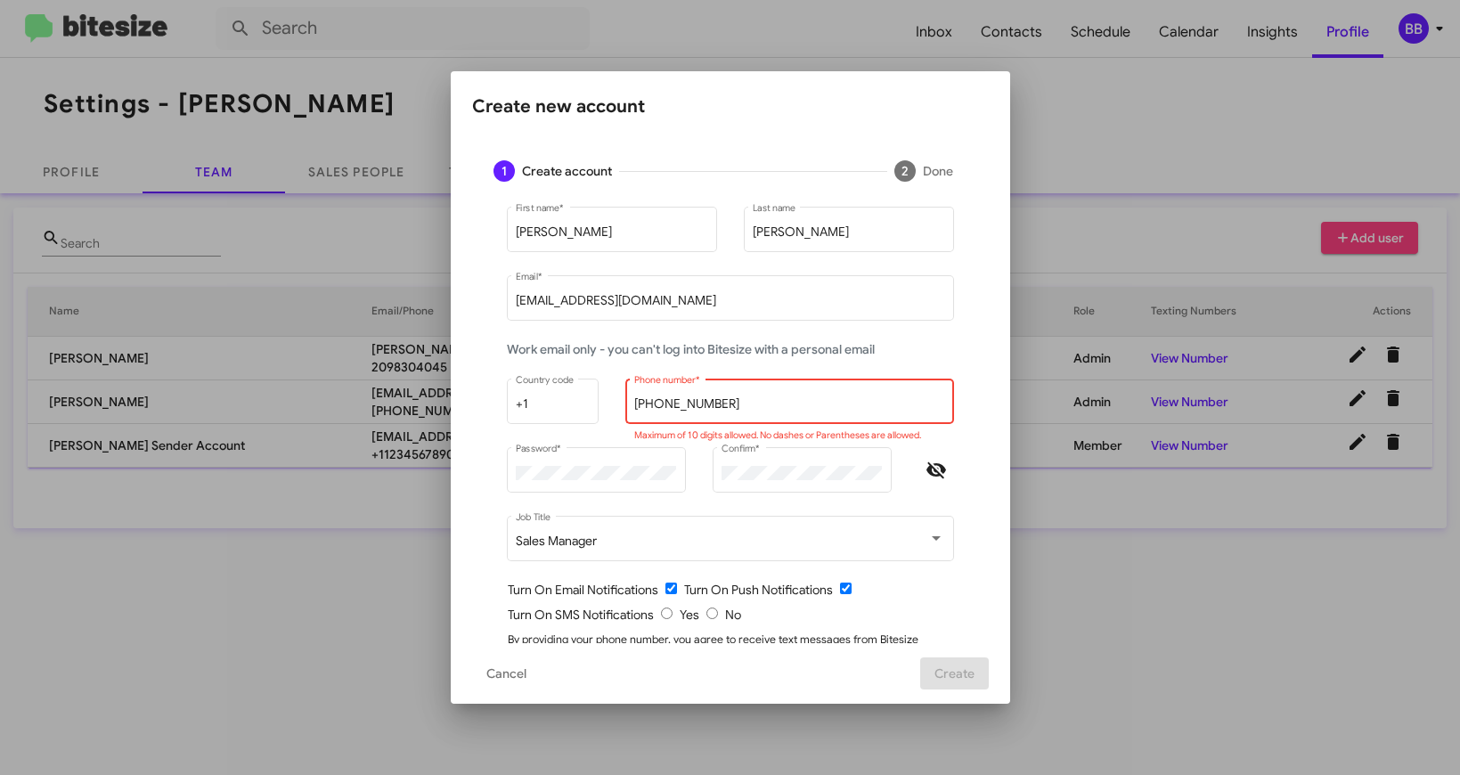
click at [658, 401] on input "209-834-1111" at bounding box center [789, 404] width 310 height 14
click at [681, 404] on input "209834-1111" at bounding box center [789, 404] width 310 height 14
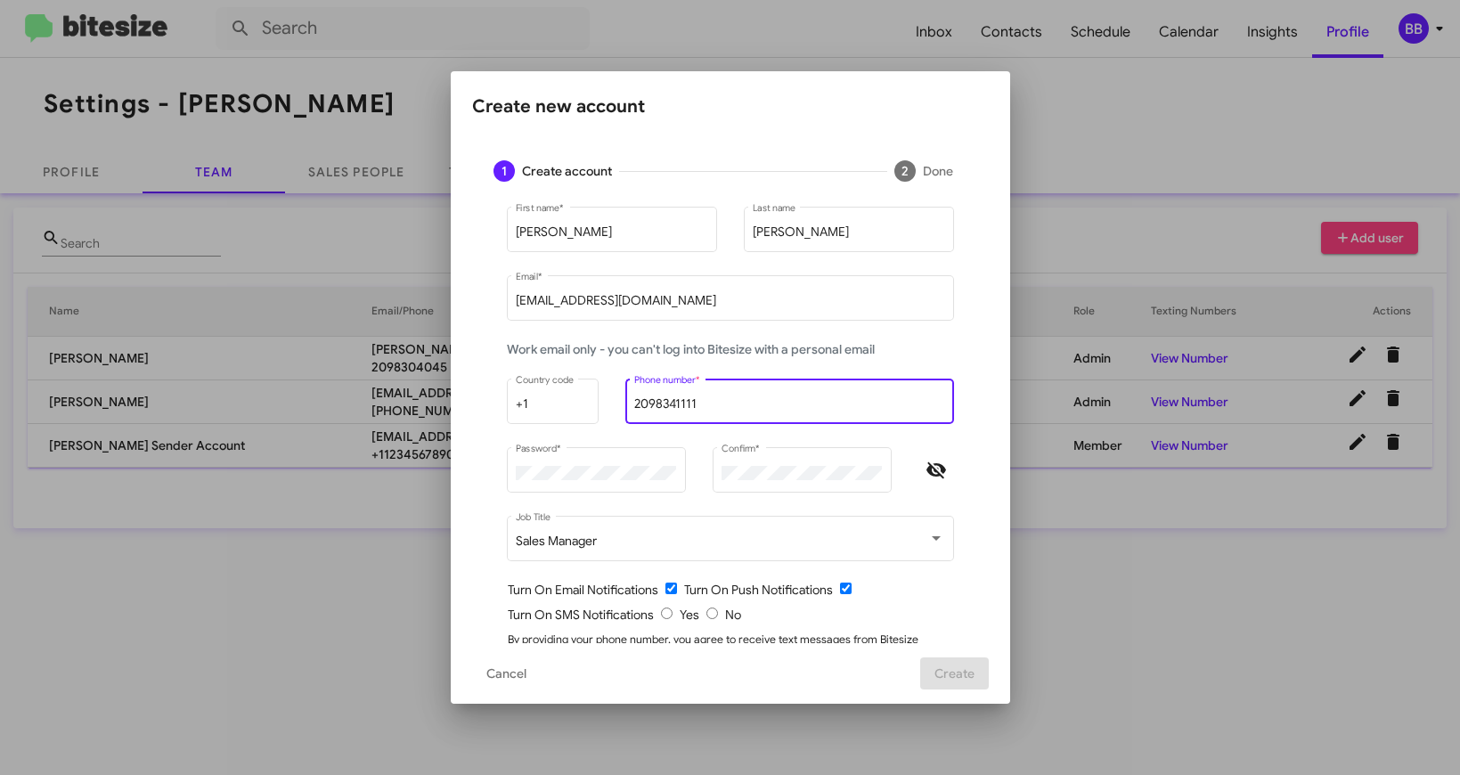
type input "2098341111"
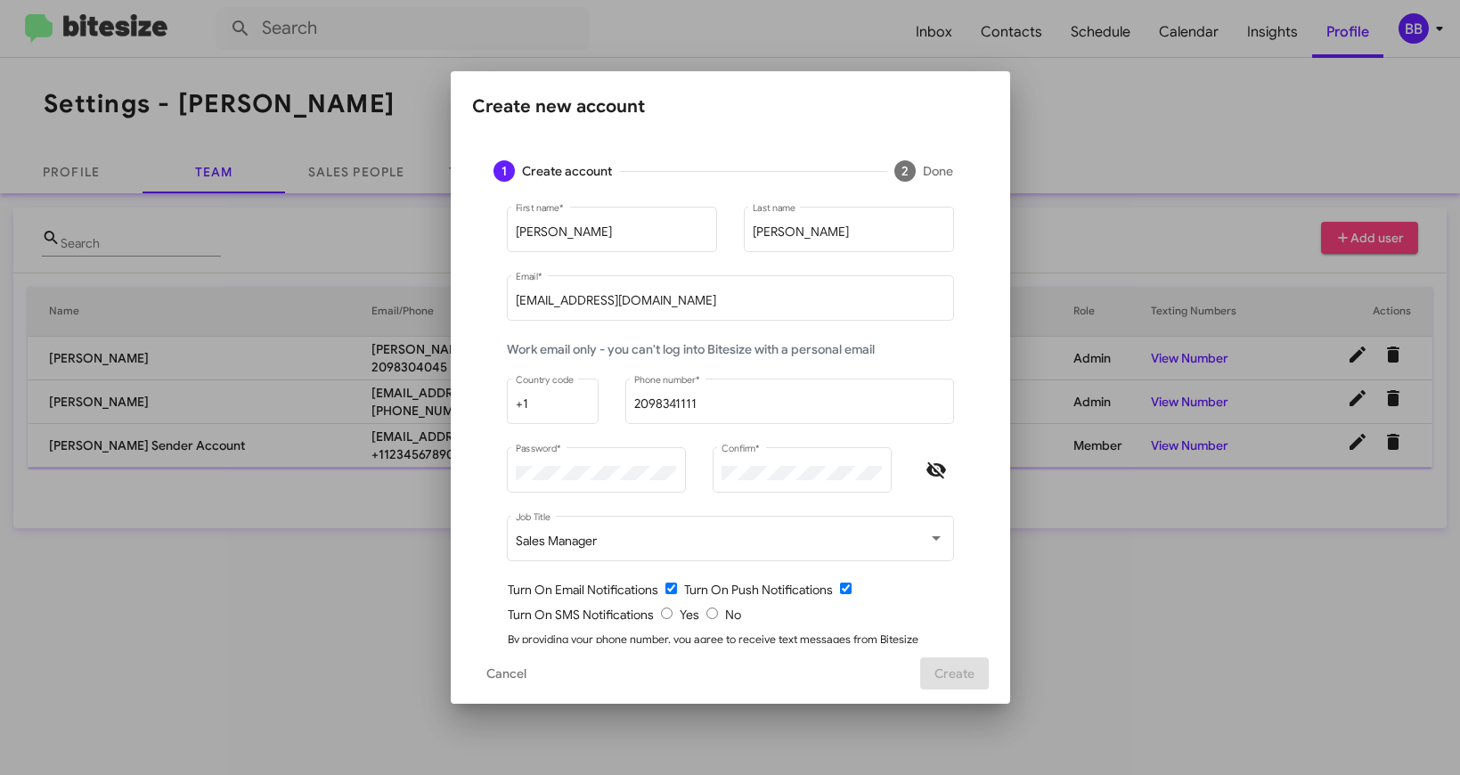
click at [932, 605] on form "Carmen First name * Maldonado Last name cmaldonado@tracytoyota.com Email * Work…" at bounding box center [731, 452] width 474 height 499
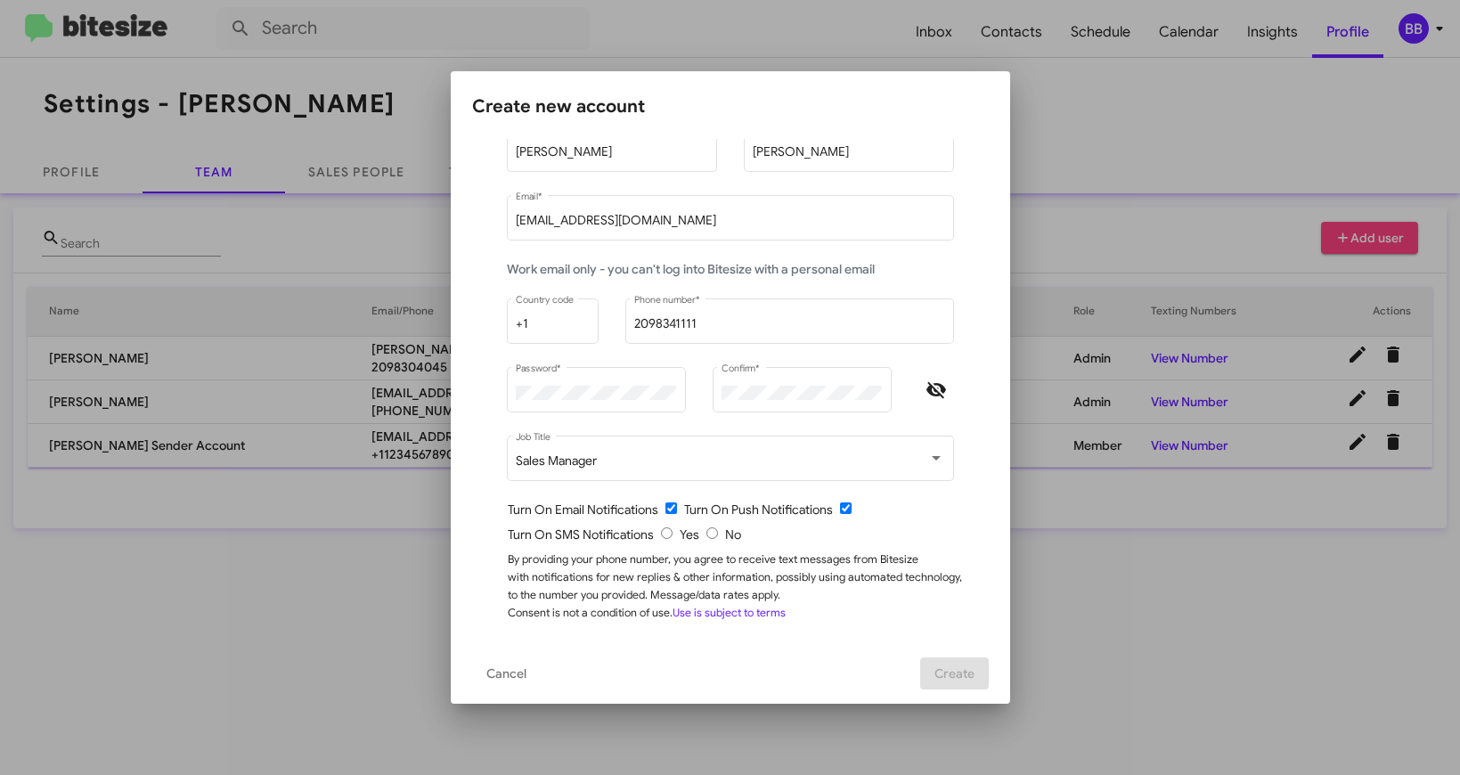
click at [716, 533] on div "Turn On SMS Notifications Yes No" at bounding box center [738, 535] width 460 height 18
click at [709, 532] on input "radio" at bounding box center [713, 533] width 12 height 12
radio input "true"
click at [943, 676] on span "Create" at bounding box center [955, 674] width 40 height 32
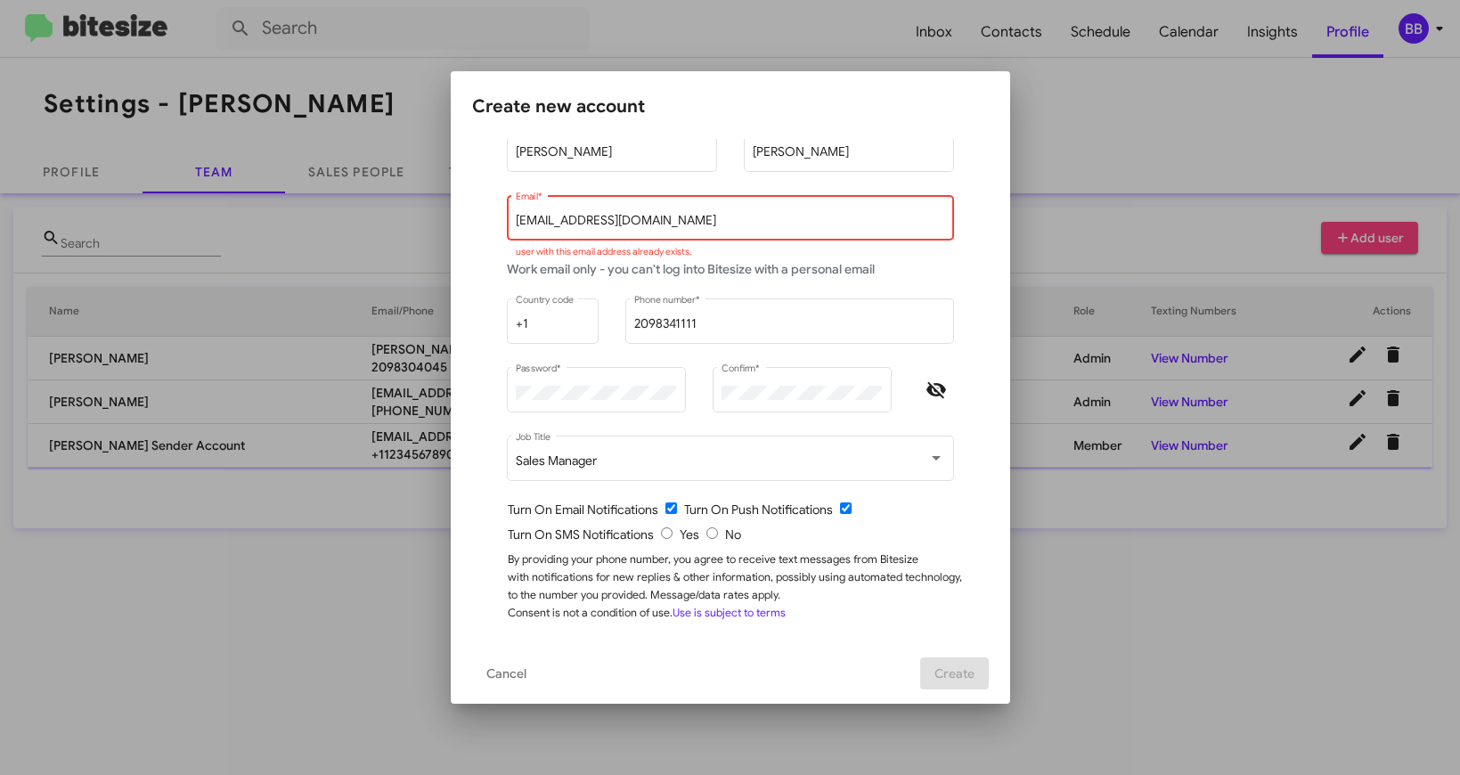
click at [702, 214] on input "cmaldonado@tracytoyota.com" at bounding box center [730, 221] width 429 height 14
click at [524, 672] on span "Cancel" at bounding box center [506, 674] width 40 height 32
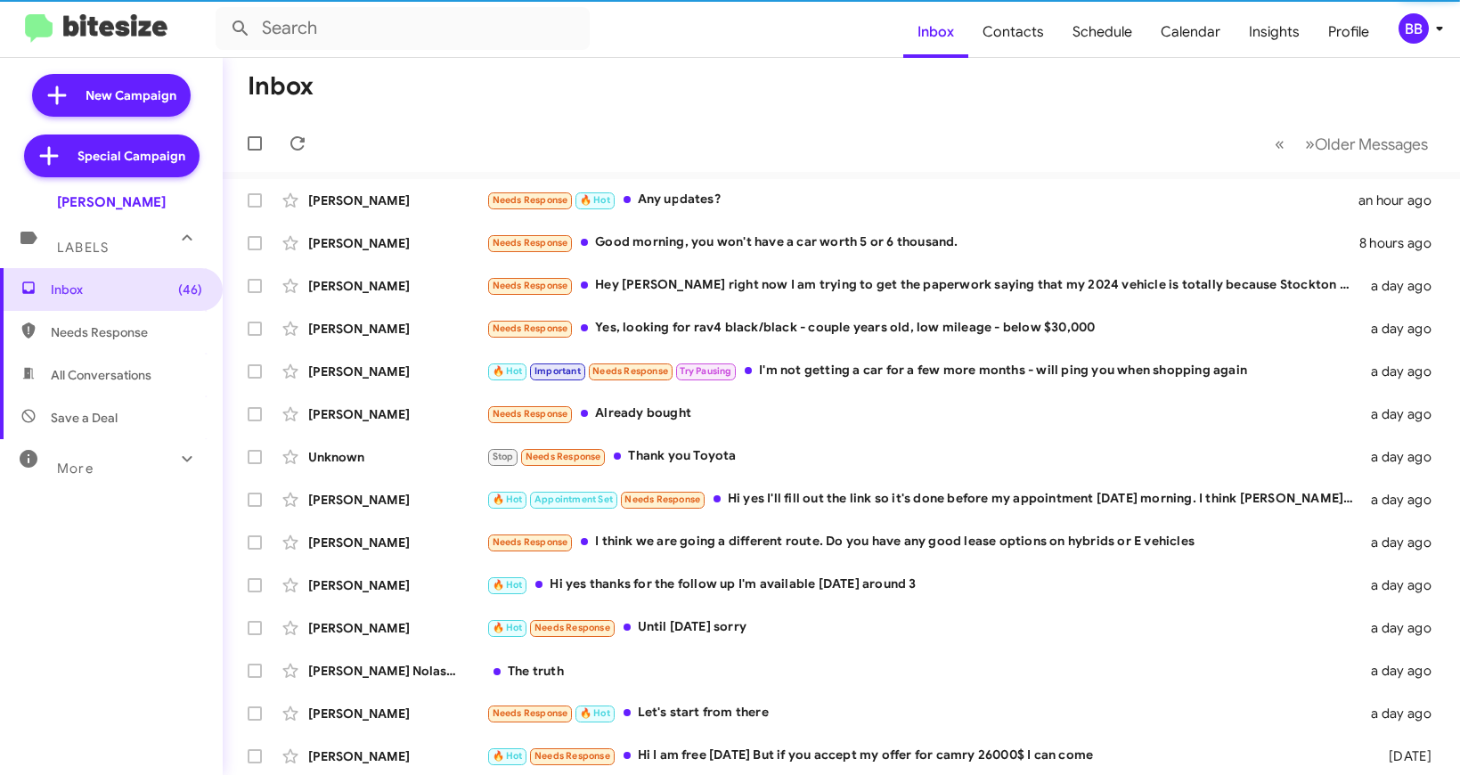
click at [1410, 34] on div "BB" at bounding box center [1414, 28] width 30 height 30
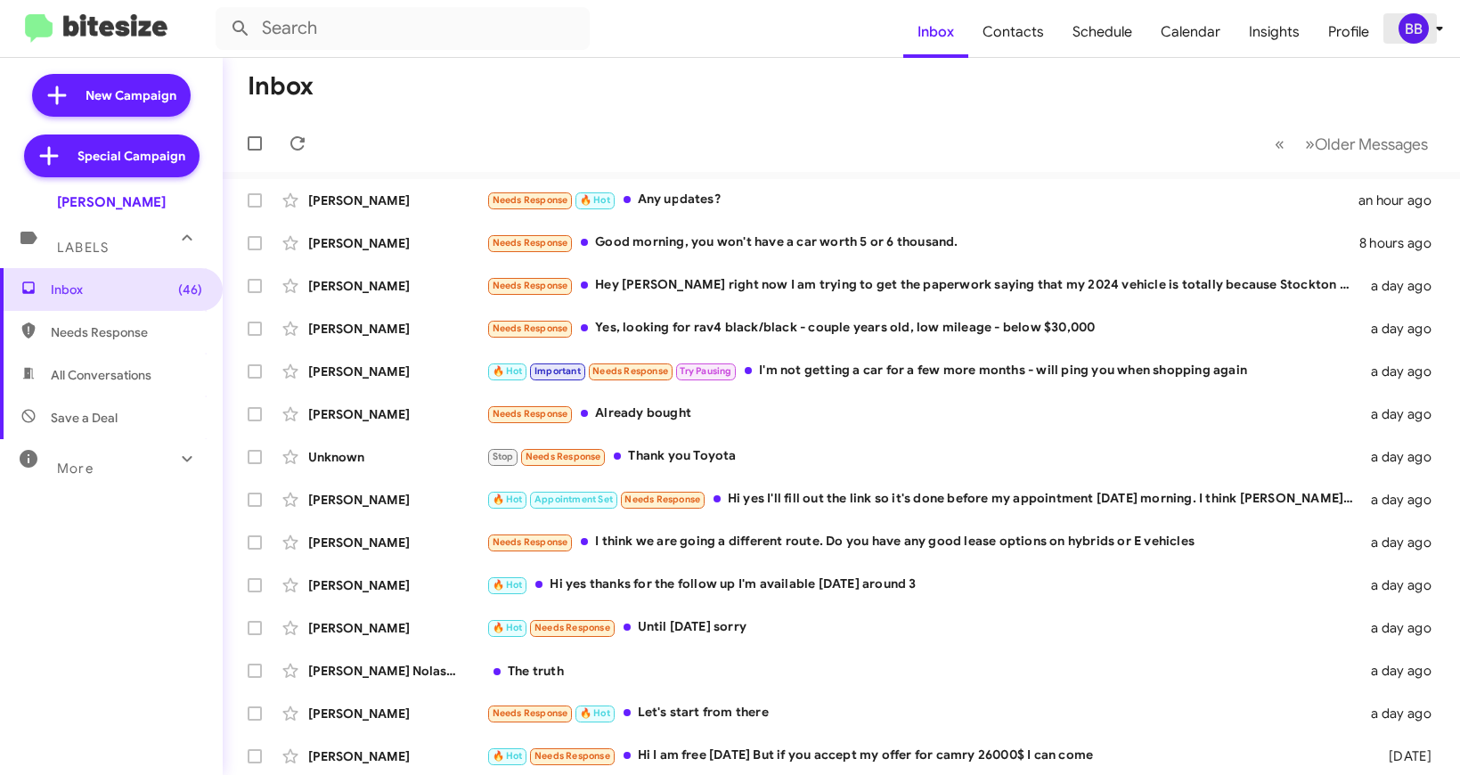
click at [1418, 34] on div "BB" at bounding box center [1414, 28] width 30 height 30
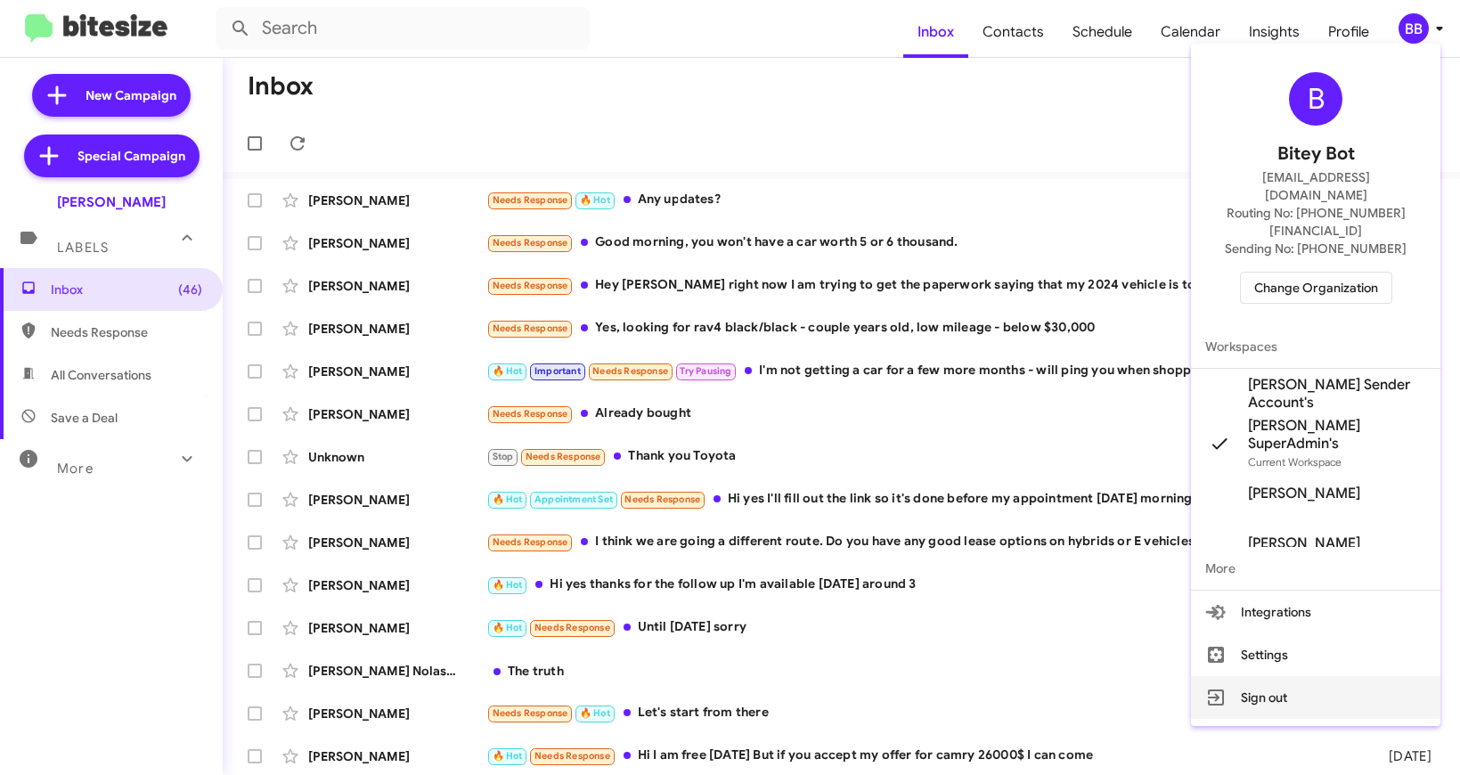
click at [1260, 676] on button "Sign out" at bounding box center [1315, 697] width 249 height 43
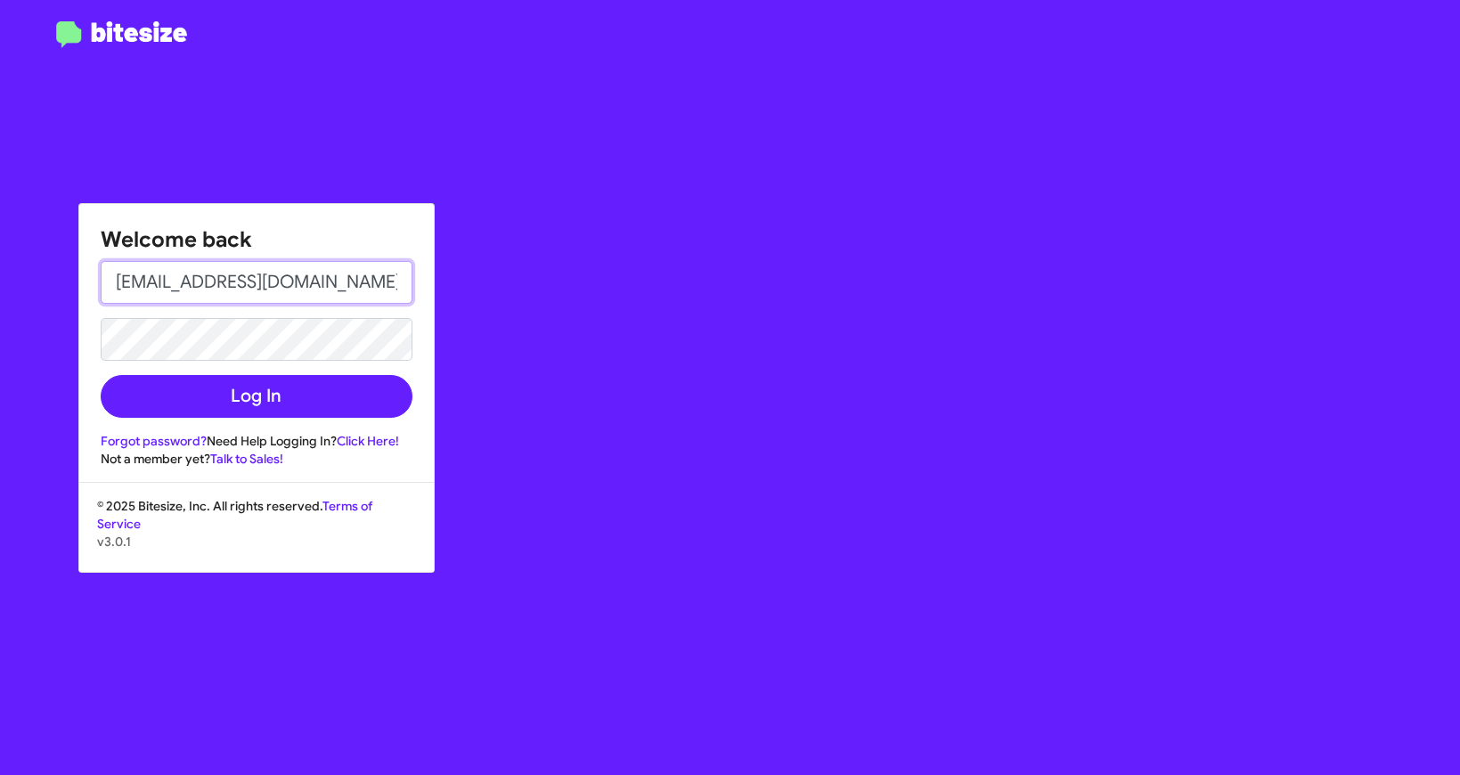
click at [199, 271] on input "jess+1@bitesize.co" at bounding box center [257, 282] width 312 height 43
type input "[EMAIL_ADDRESS][DOMAIN_NAME]"
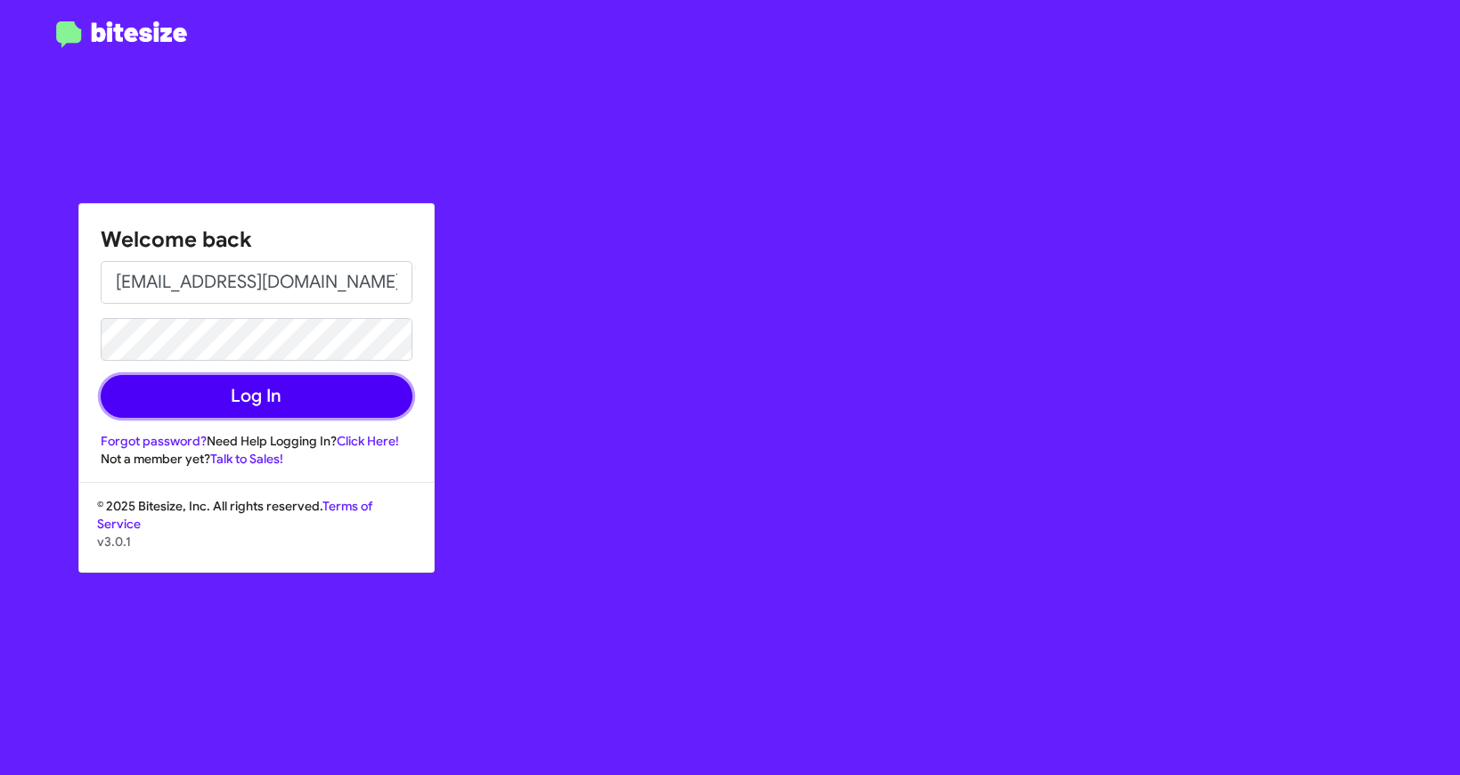
click at [232, 395] on button "Log In" at bounding box center [257, 396] width 312 height 43
